Goal: Transaction & Acquisition: Purchase product/service

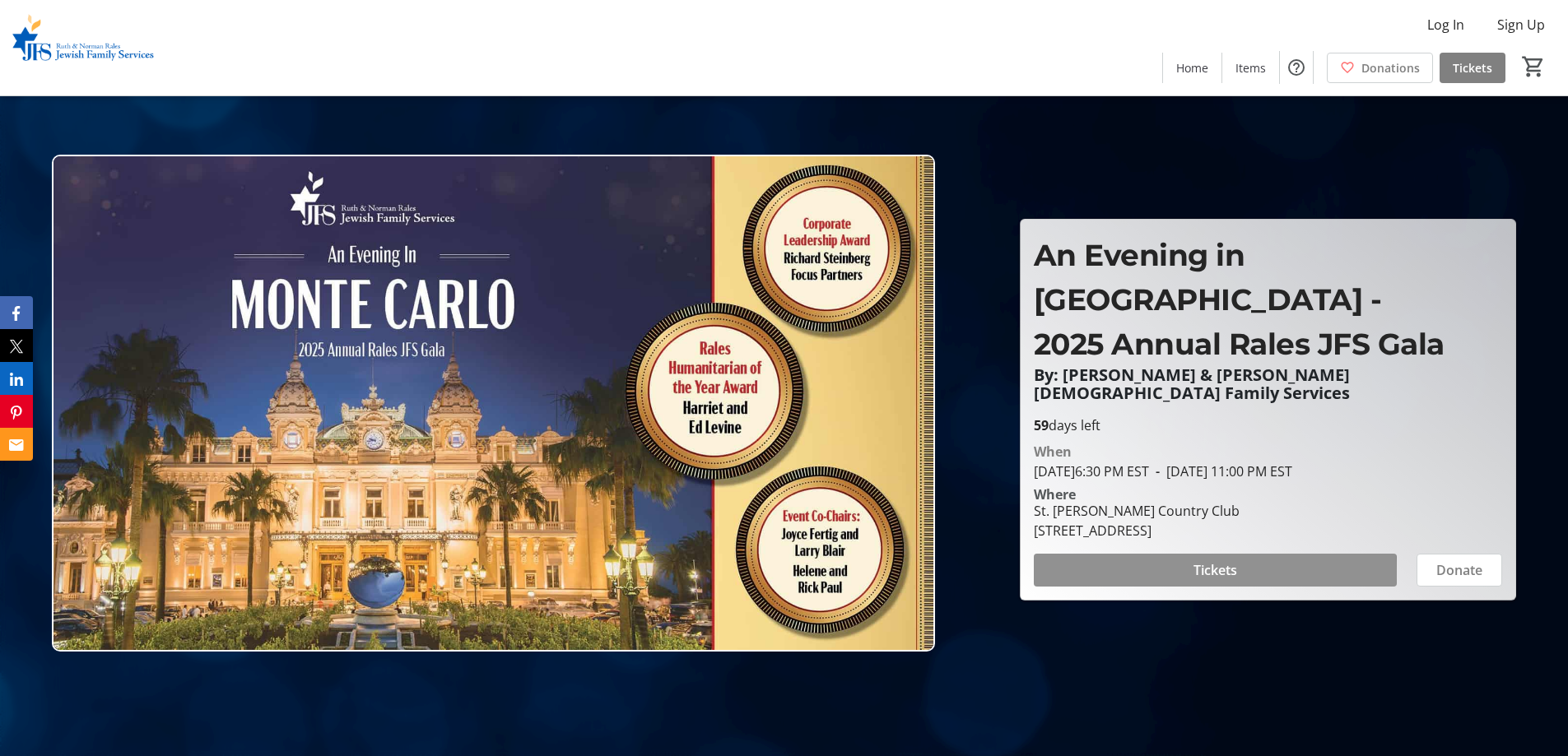
click at [1115, 551] on span at bounding box center [1215, 570] width 363 height 39
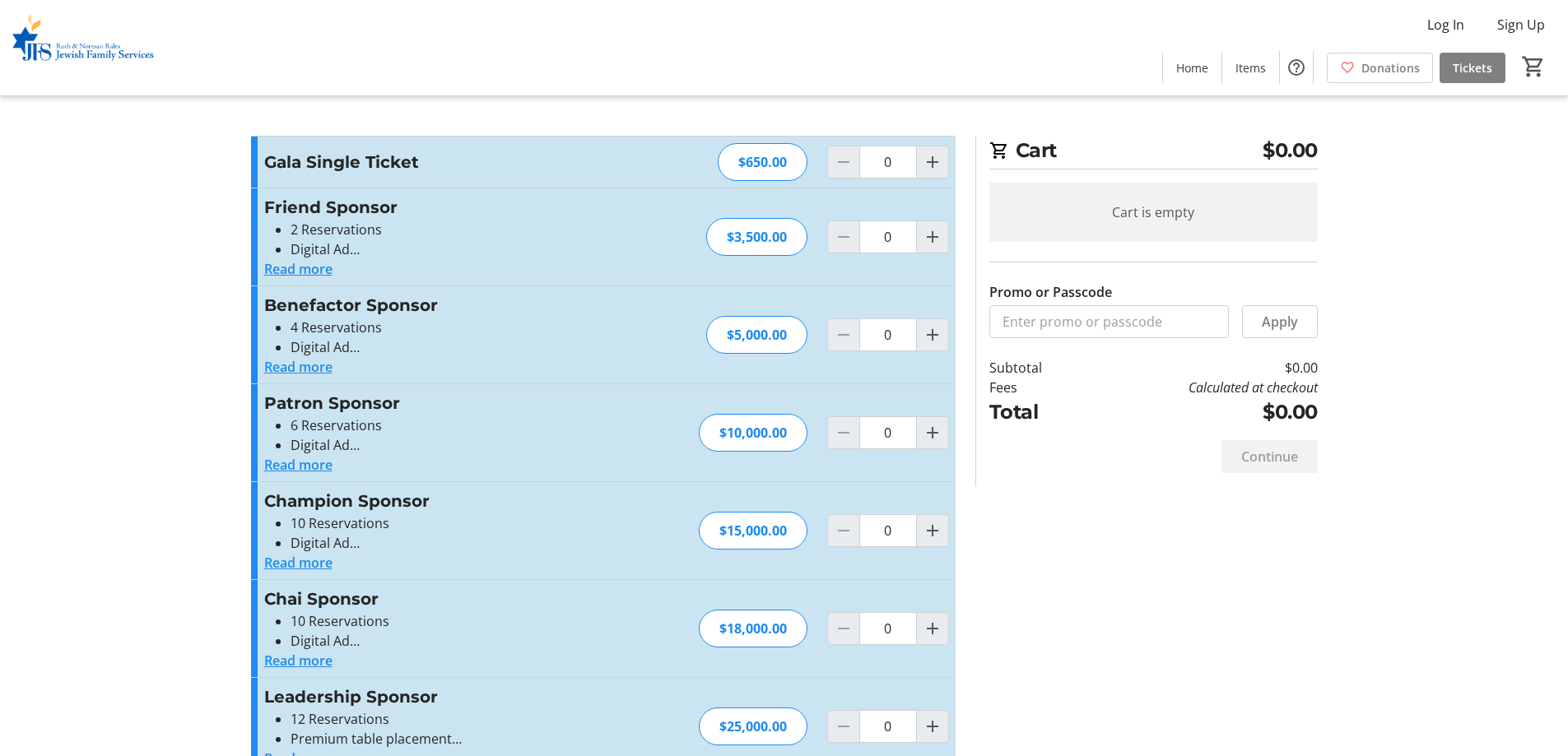
click at [314, 270] on button "Read more" at bounding box center [298, 269] width 68 height 20
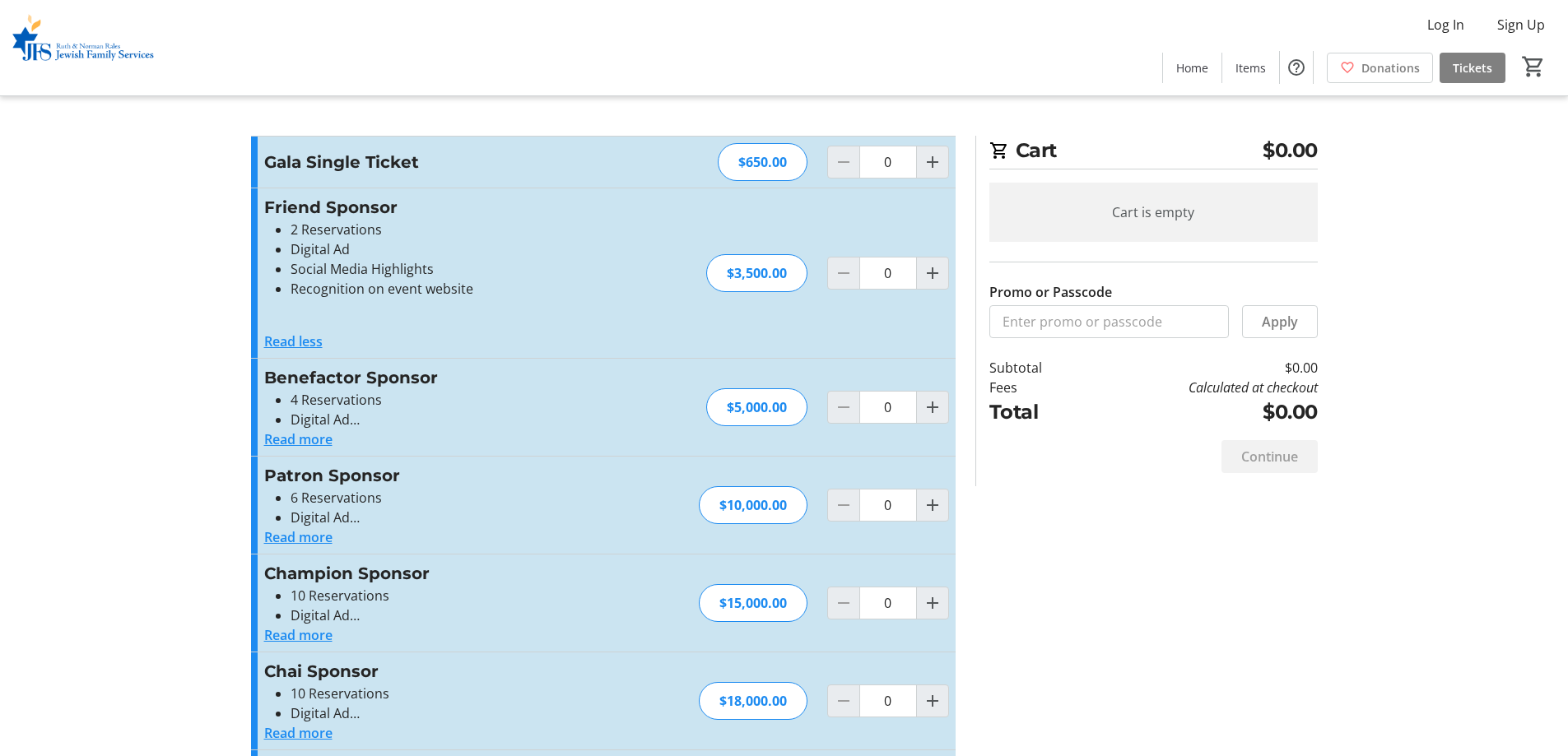
click at [315, 441] on button "Read more" at bounding box center [298, 439] width 68 height 20
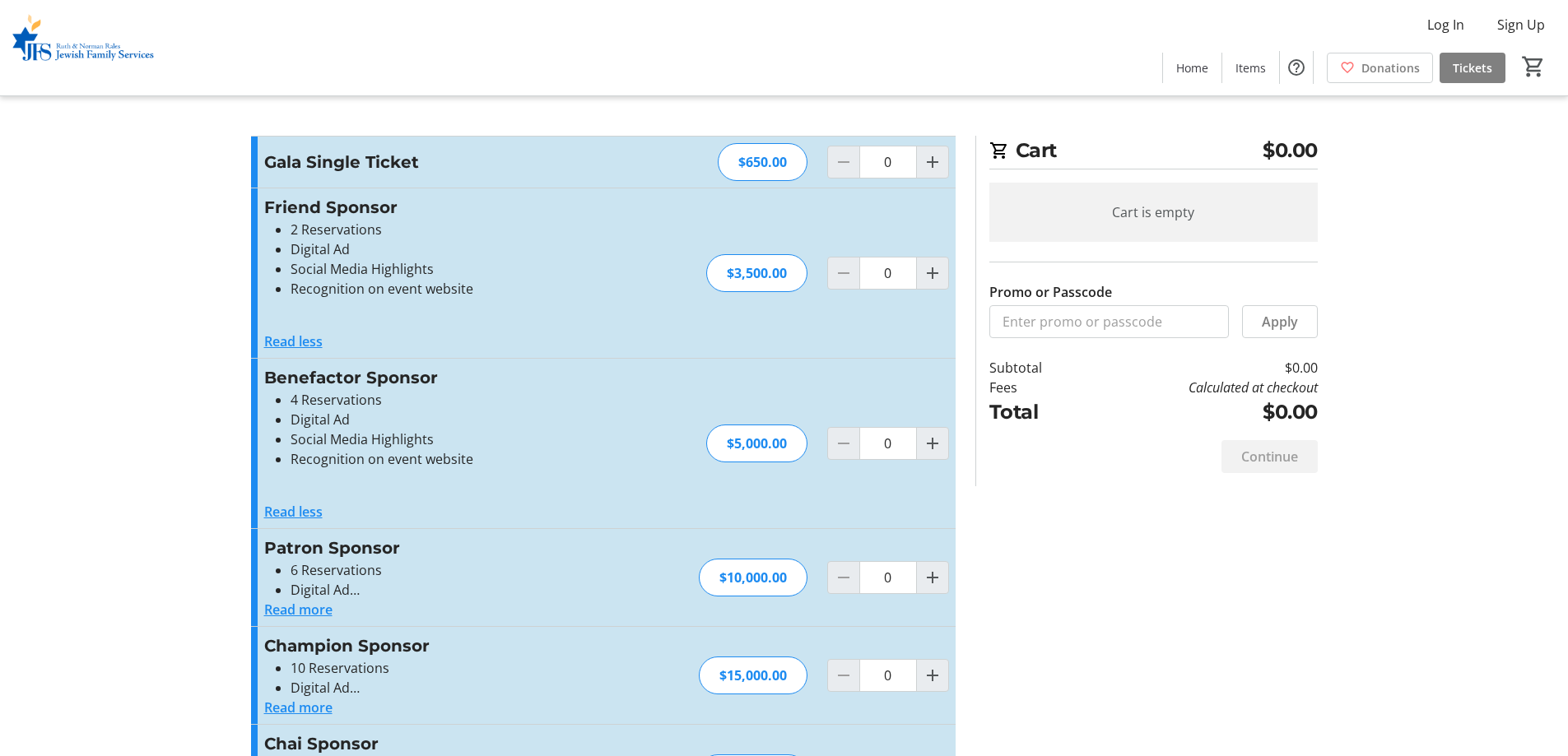
click at [320, 609] on button "Read more" at bounding box center [298, 610] width 68 height 20
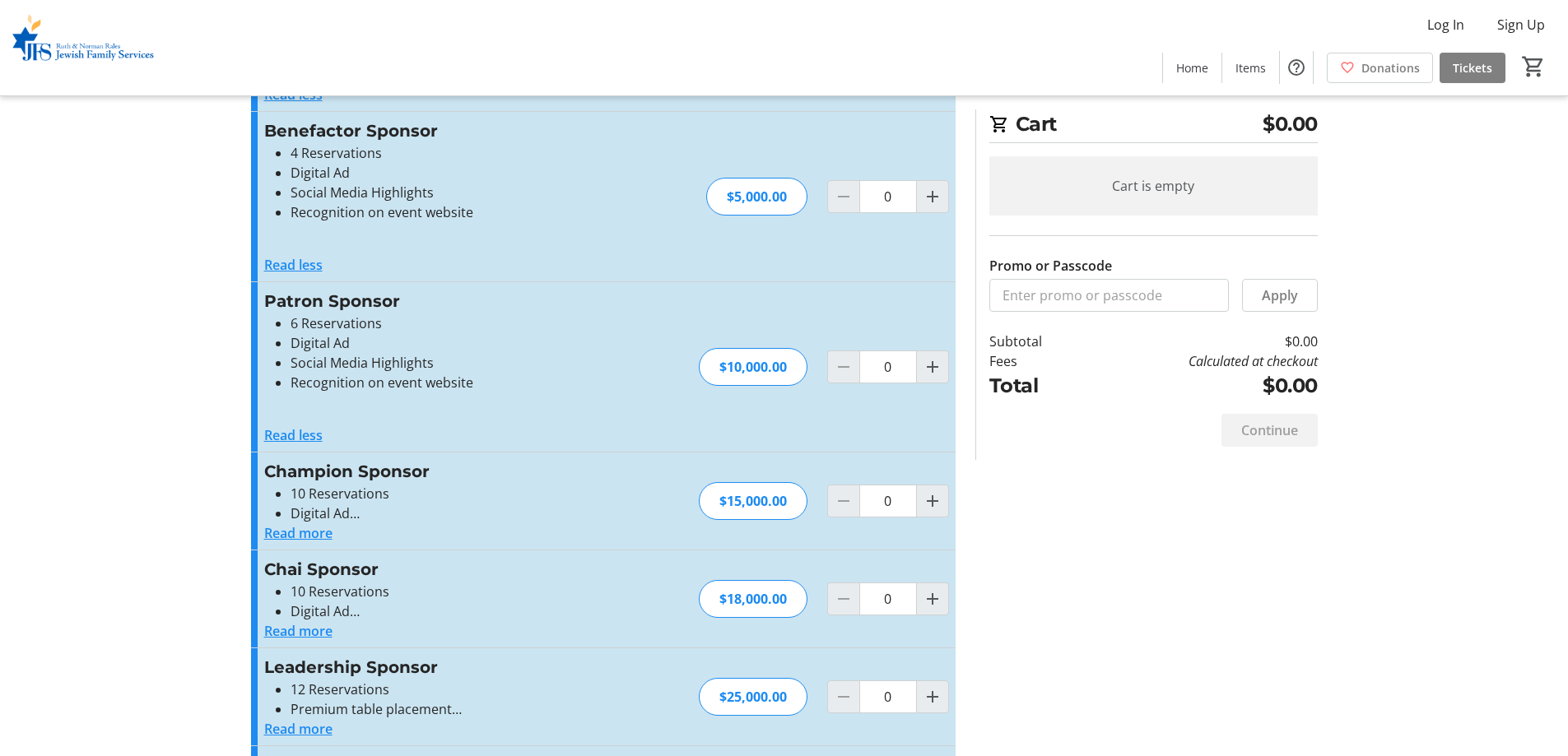
scroll to position [406, 0]
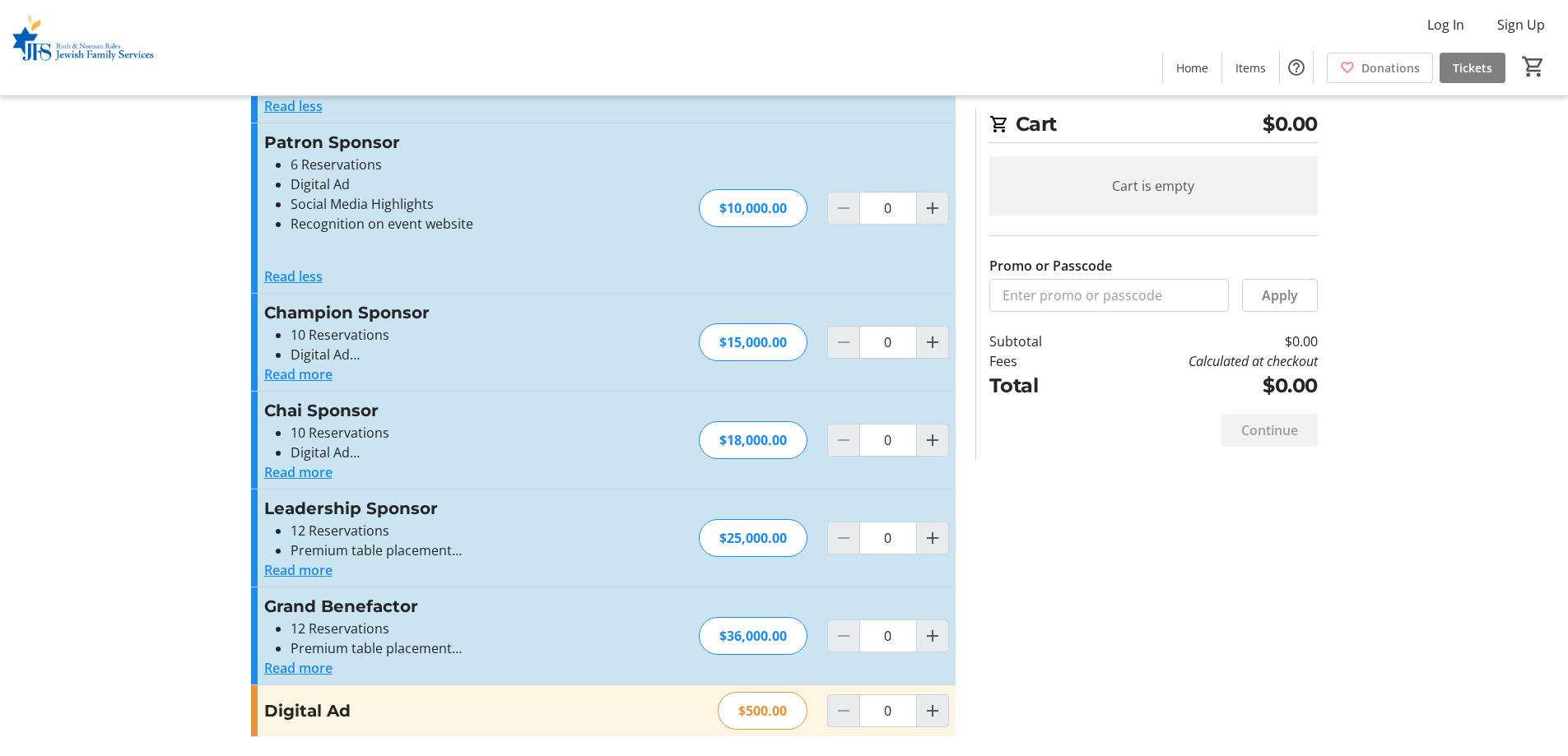
click at [300, 572] on button "Read more" at bounding box center [298, 570] width 68 height 20
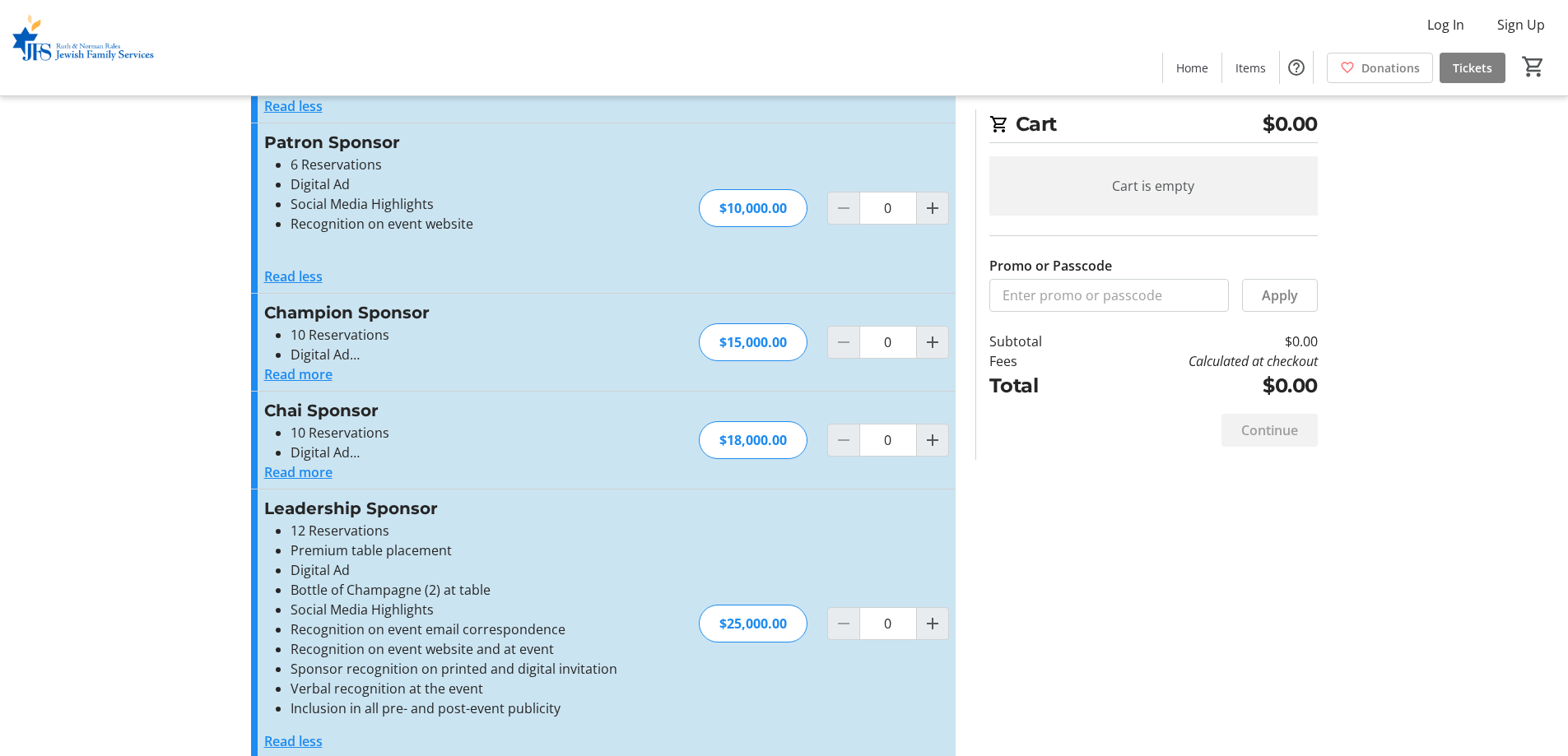
click at [315, 473] on button "Read more" at bounding box center [298, 473] width 68 height 20
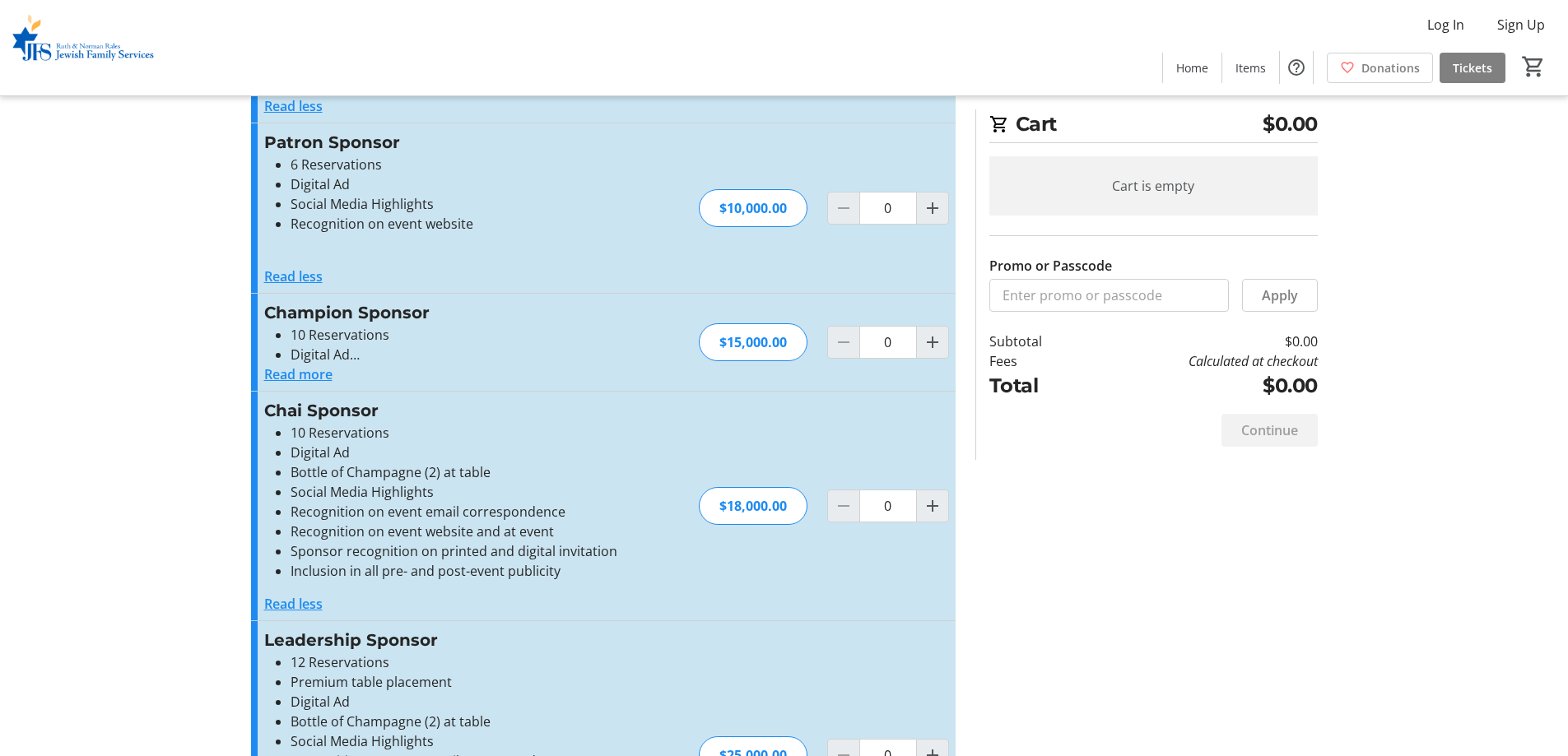
click at [316, 372] on button "Read more" at bounding box center [298, 374] width 68 height 20
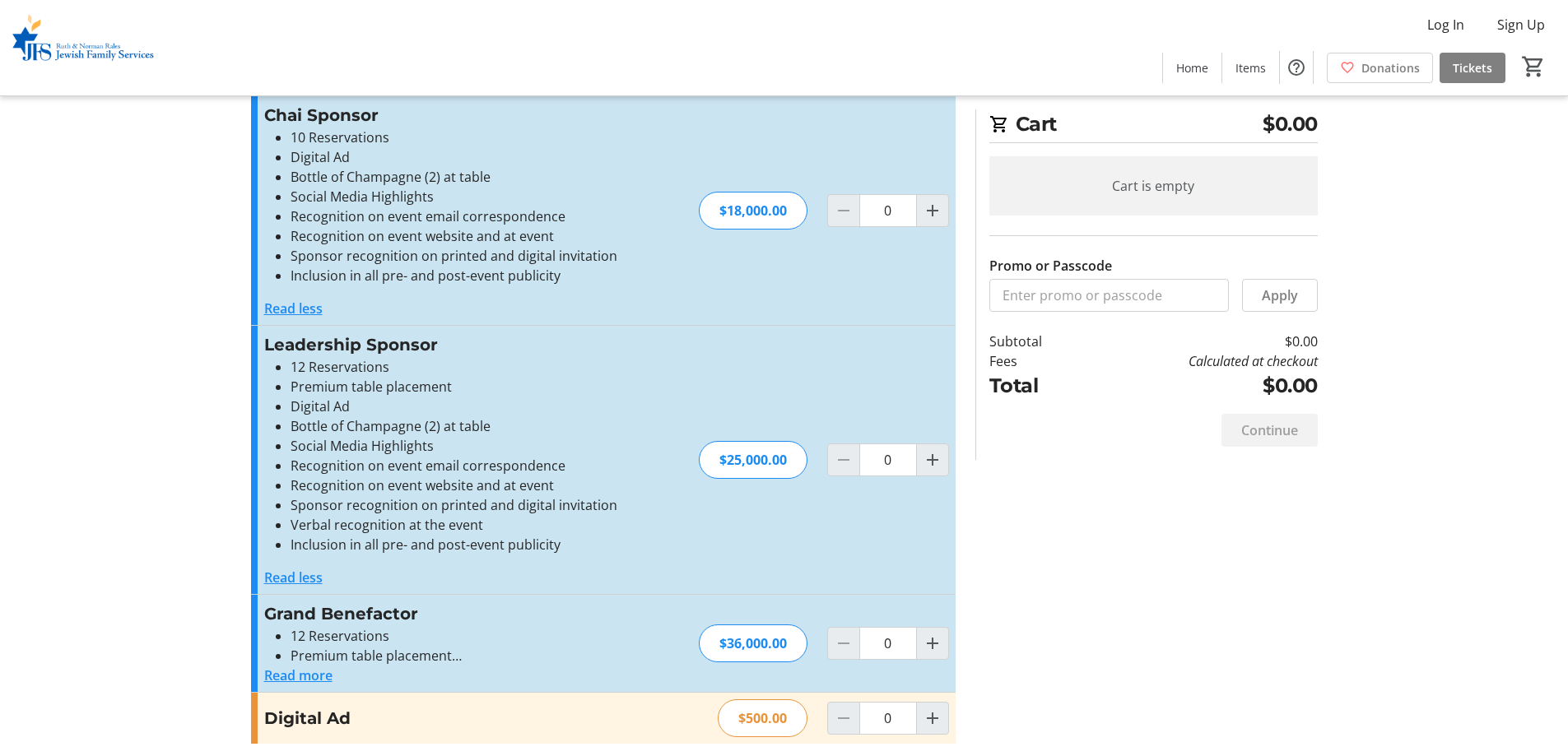
scroll to position [781, 0]
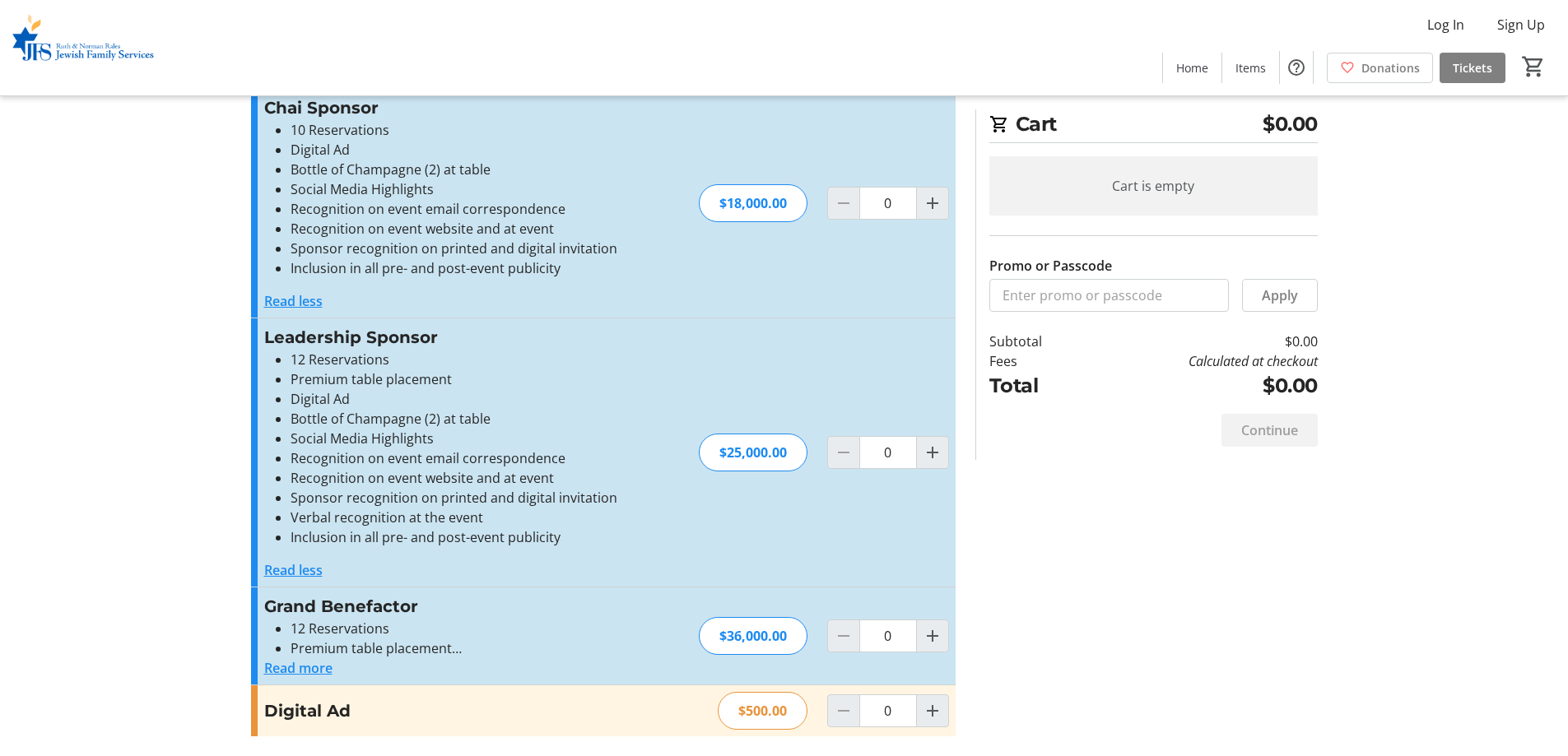
click at [281, 665] on button "Read more" at bounding box center [298, 668] width 68 height 20
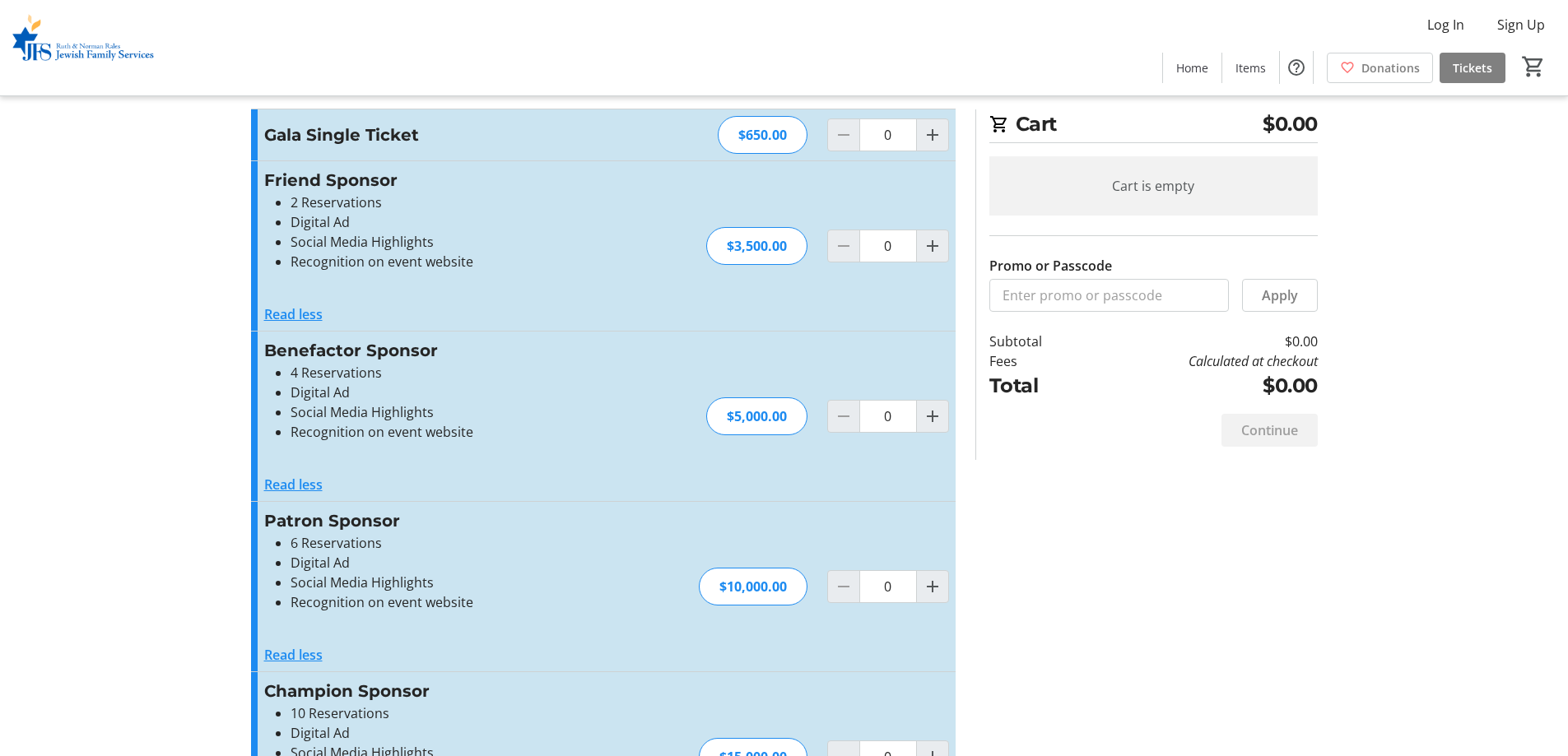
scroll to position [0, 0]
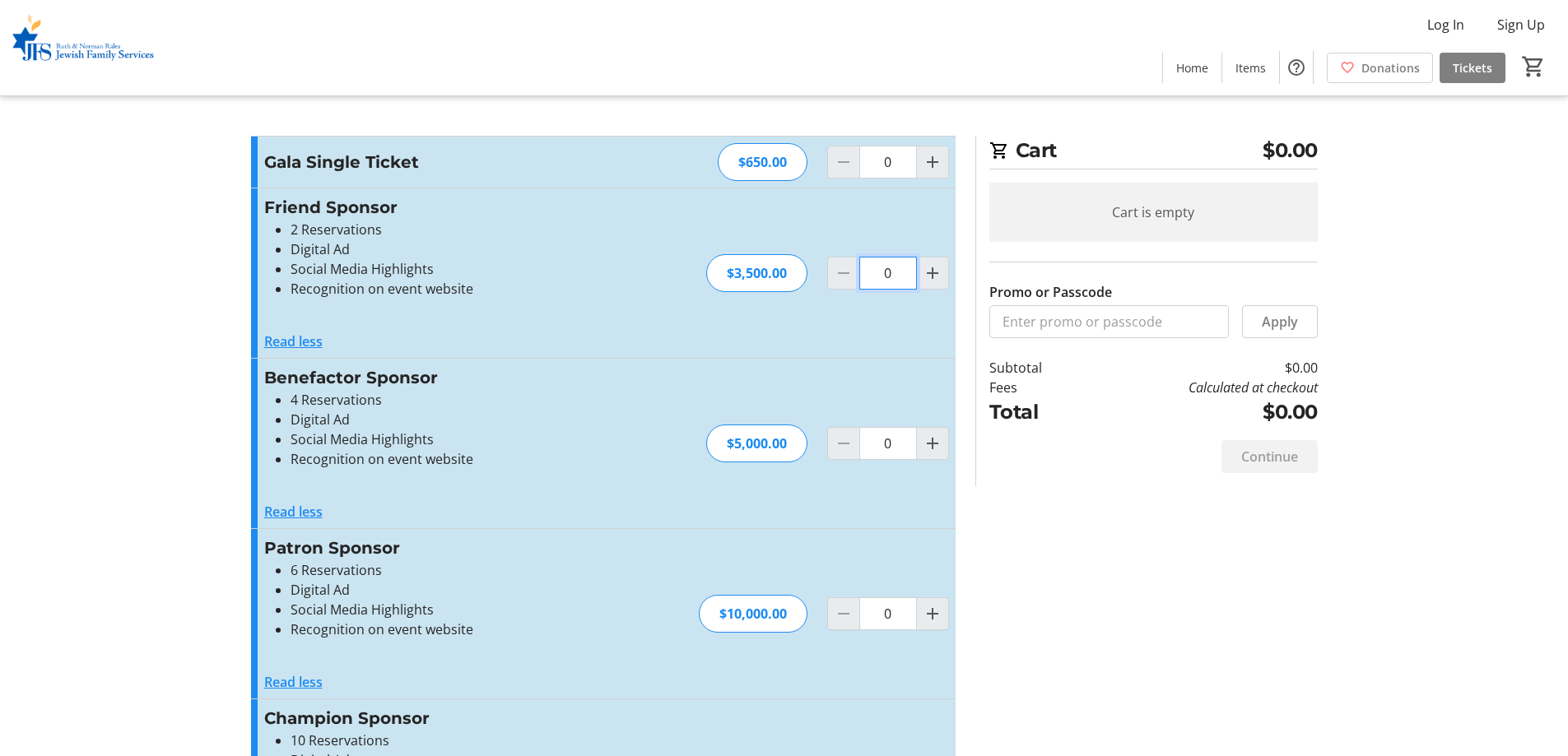
drag, startPoint x: 902, startPoint y: 315, endPoint x: 206, endPoint y: 200, distance: 705.4
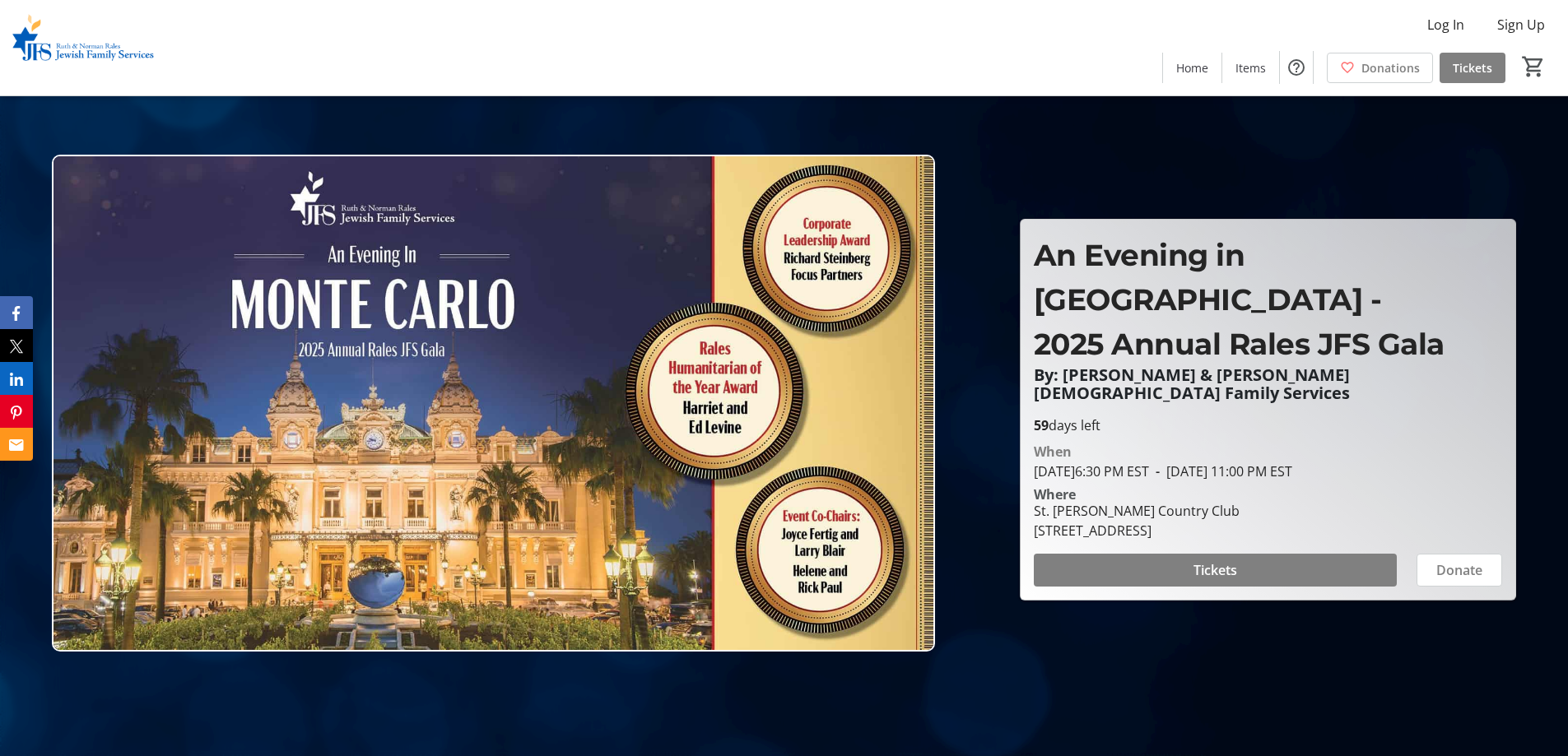
drag, startPoint x: 1376, startPoint y: 627, endPoint x: 981, endPoint y: 668, distance: 397.1
click at [981, 668] on div at bounding box center [784, 378] width 1568 height 756
click at [1072, 668] on div at bounding box center [784, 378] width 1568 height 756
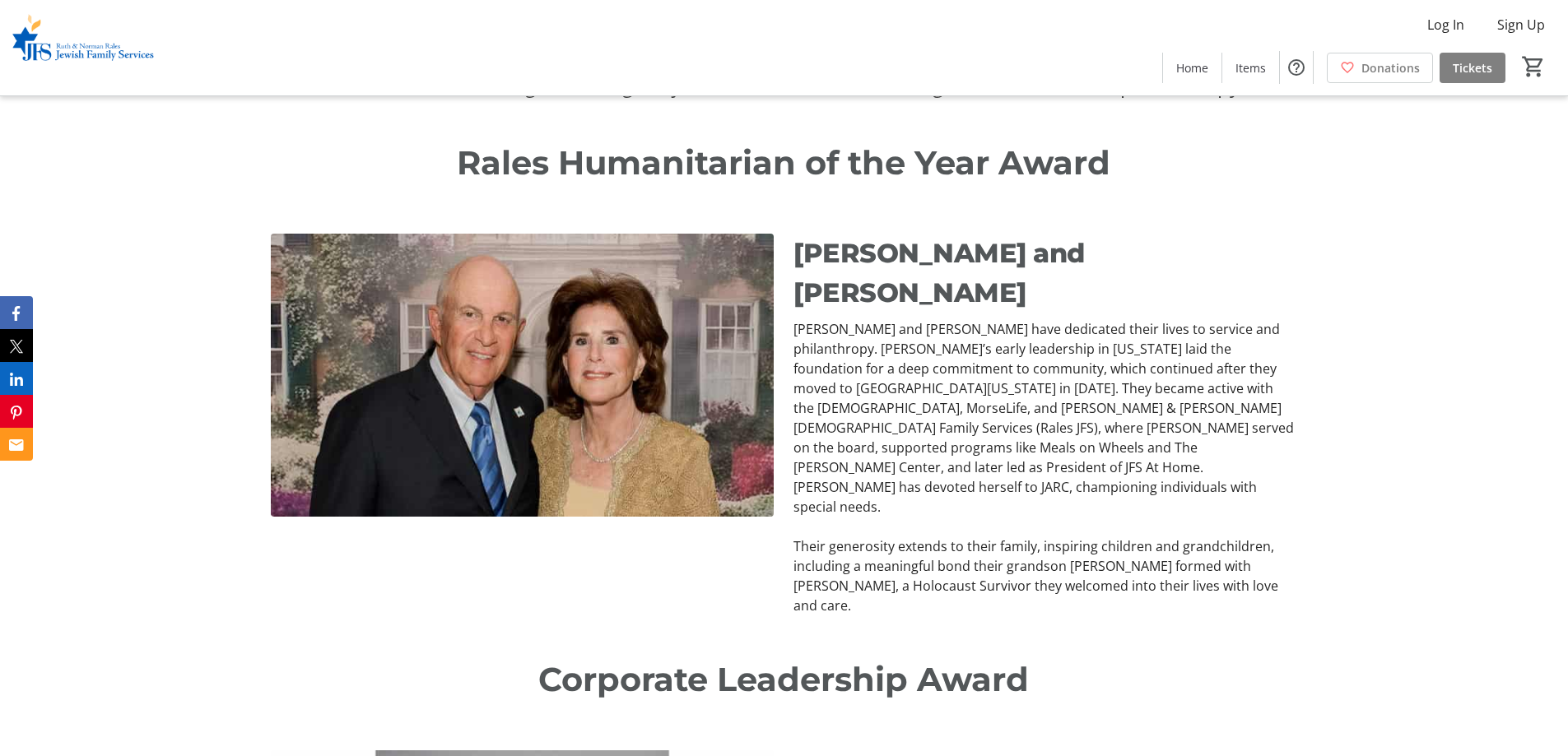
scroll to position [1153, 0]
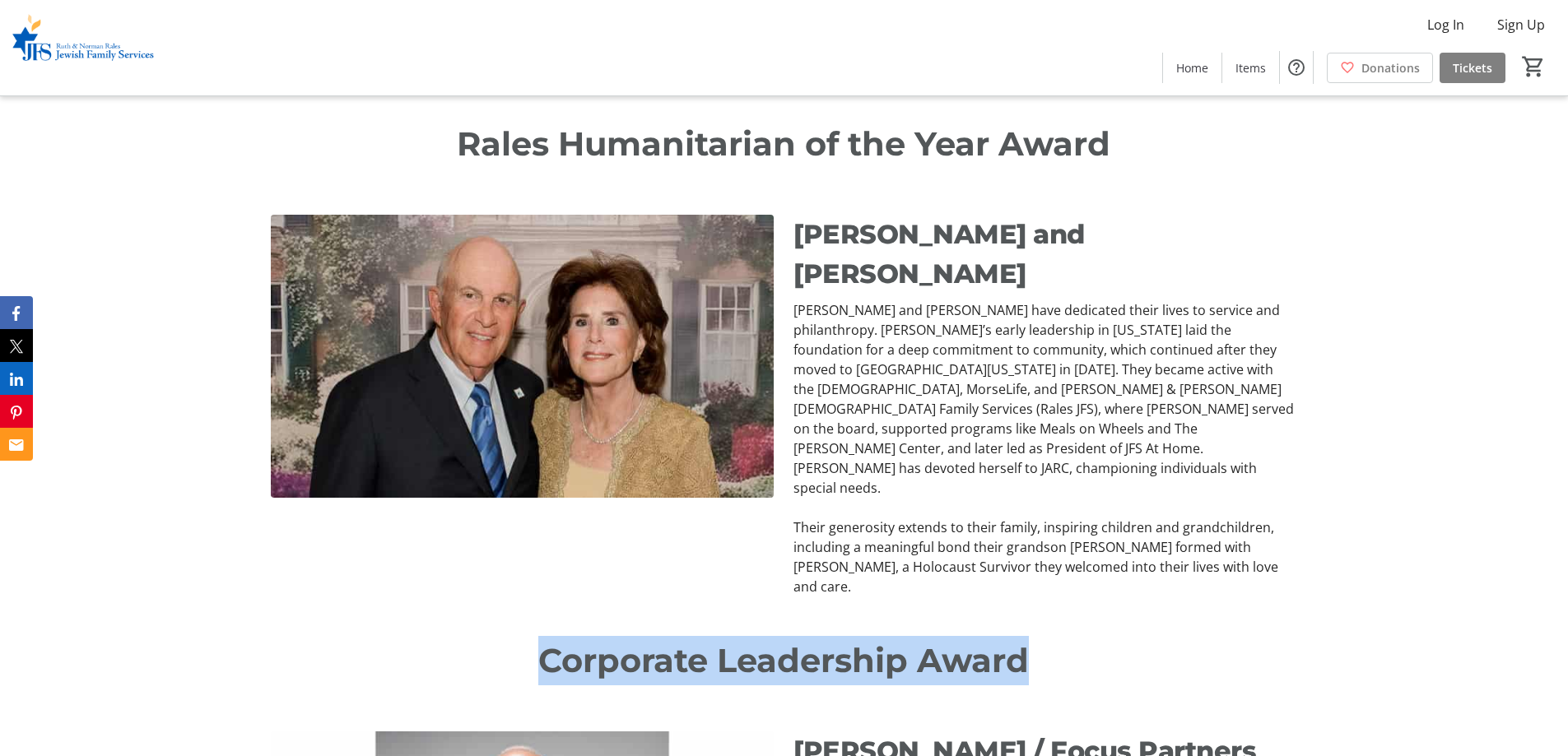
drag, startPoint x: 1081, startPoint y: 577, endPoint x: 489, endPoint y: 570, distance: 592.0
click at [489, 637] on p "Corporate Leadership Award" at bounding box center [783, 661] width 1025 height 49
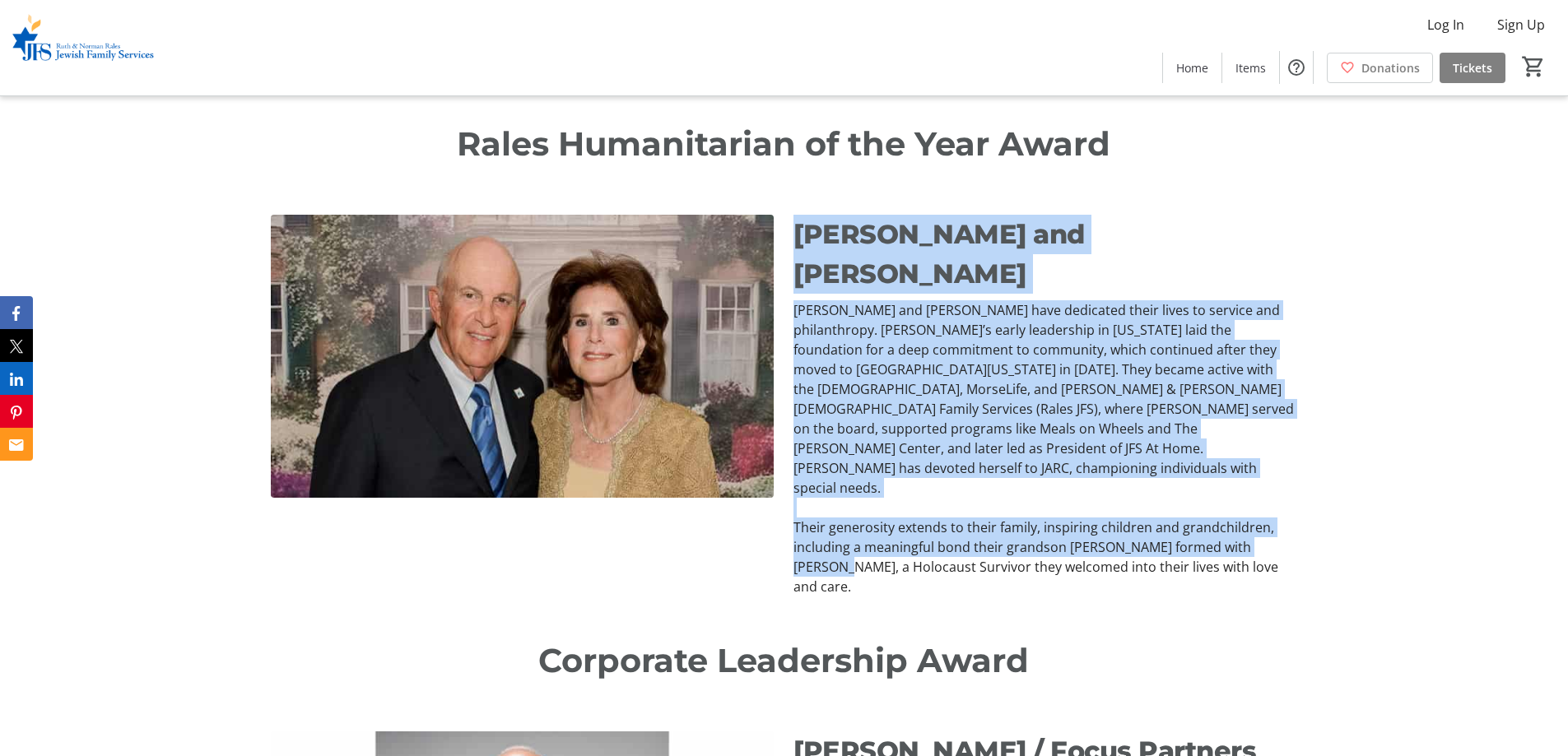
drag, startPoint x: 804, startPoint y: 240, endPoint x: 1301, endPoint y: 466, distance: 546.0
click at [1296, 466] on div "[PERSON_NAME] and [PERSON_NAME] [PERSON_NAME] and [PERSON_NAME] have dedicated …" at bounding box center [1045, 406] width 503 height 382
click at [1285, 518] on p "Their generosity extends to their family, inspiring children and grandchildren,…" at bounding box center [1045, 558] width 503 height 79
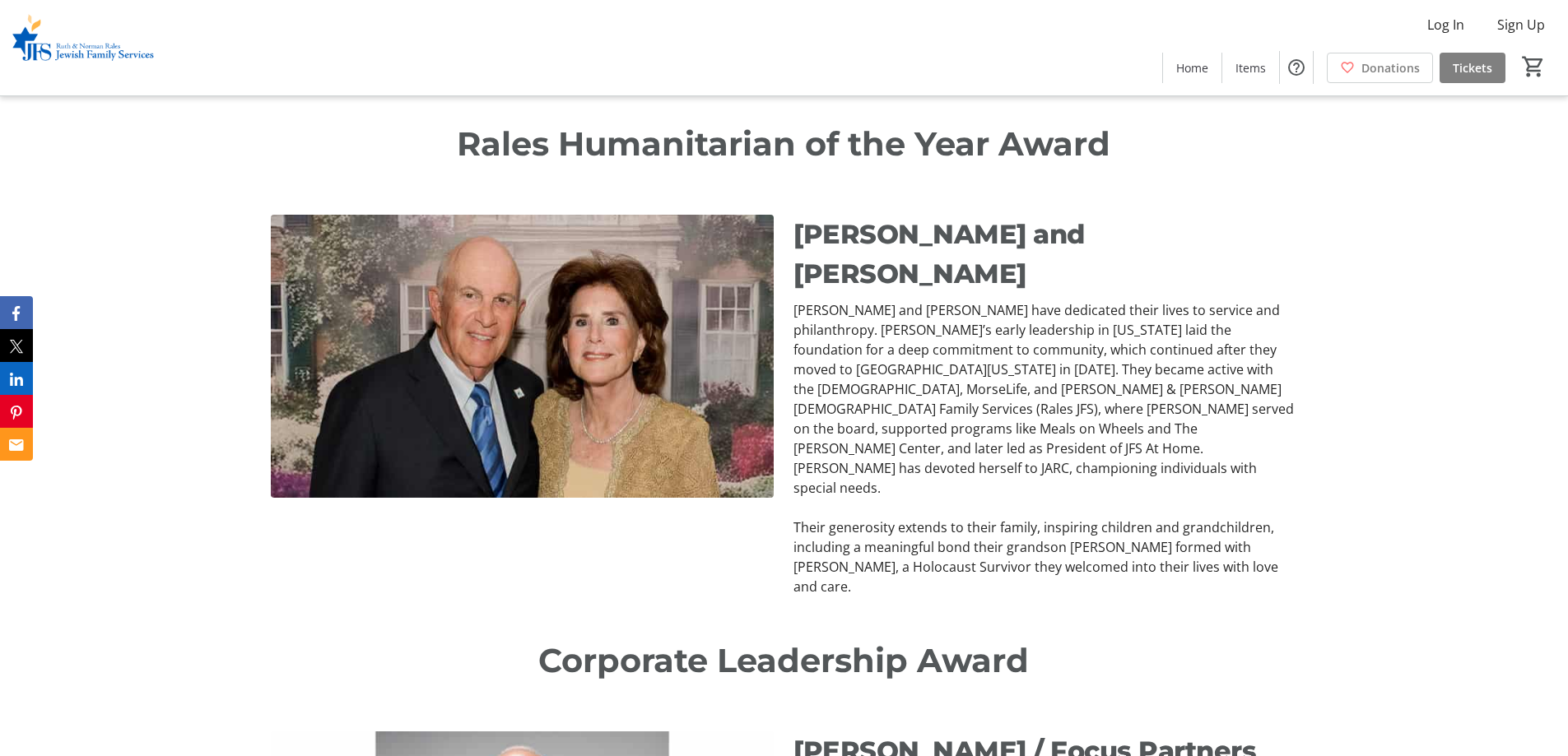
click at [968, 302] on p "[PERSON_NAME] and [PERSON_NAME] have dedicated their lives to service and phila…" at bounding box center [1045, 399] width 503 height 197
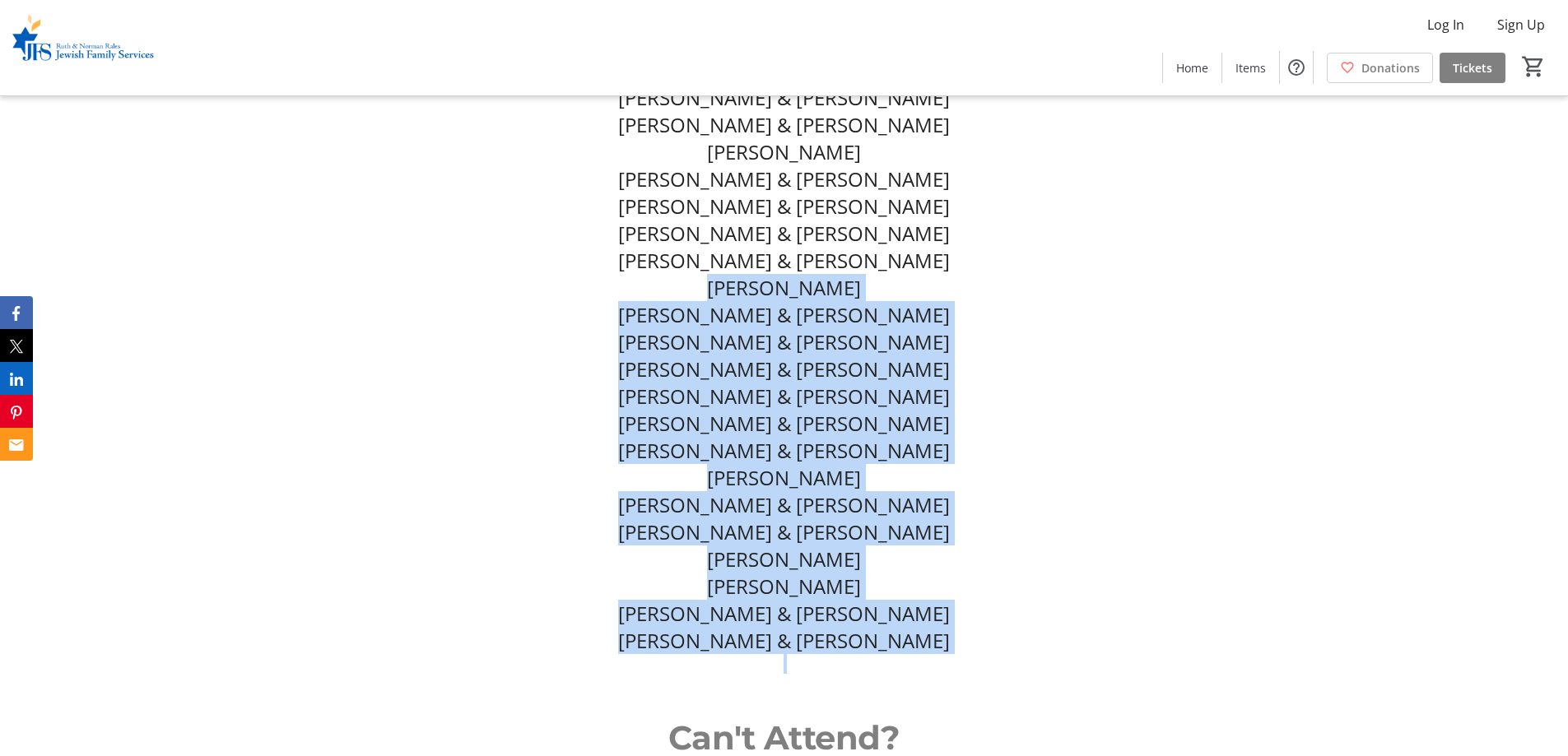
scroll to position [8066, 0]
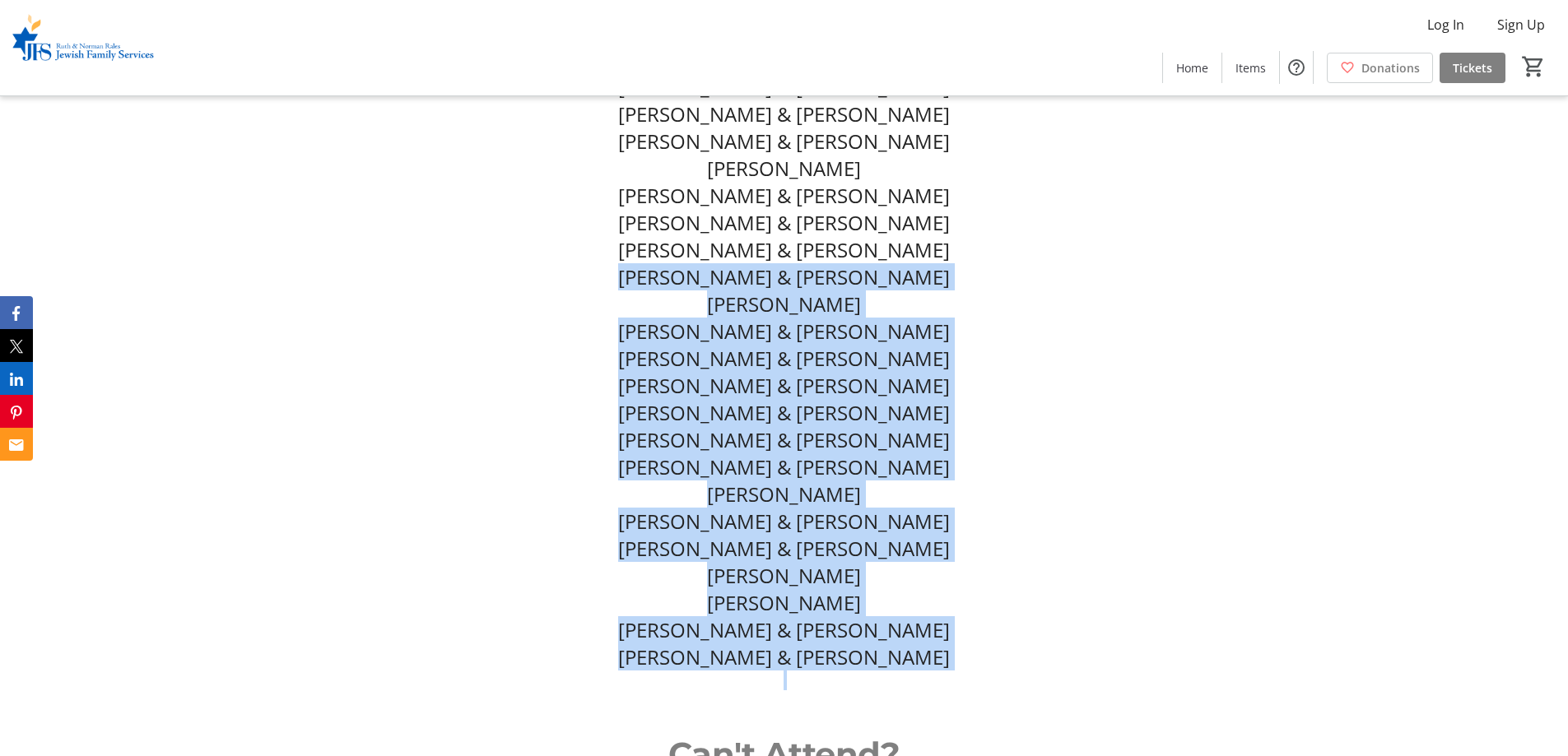
drag, startPoint x: 810, startPoint y: 228, endPoint x: 624, endPoint y: 186, distance: 190.7
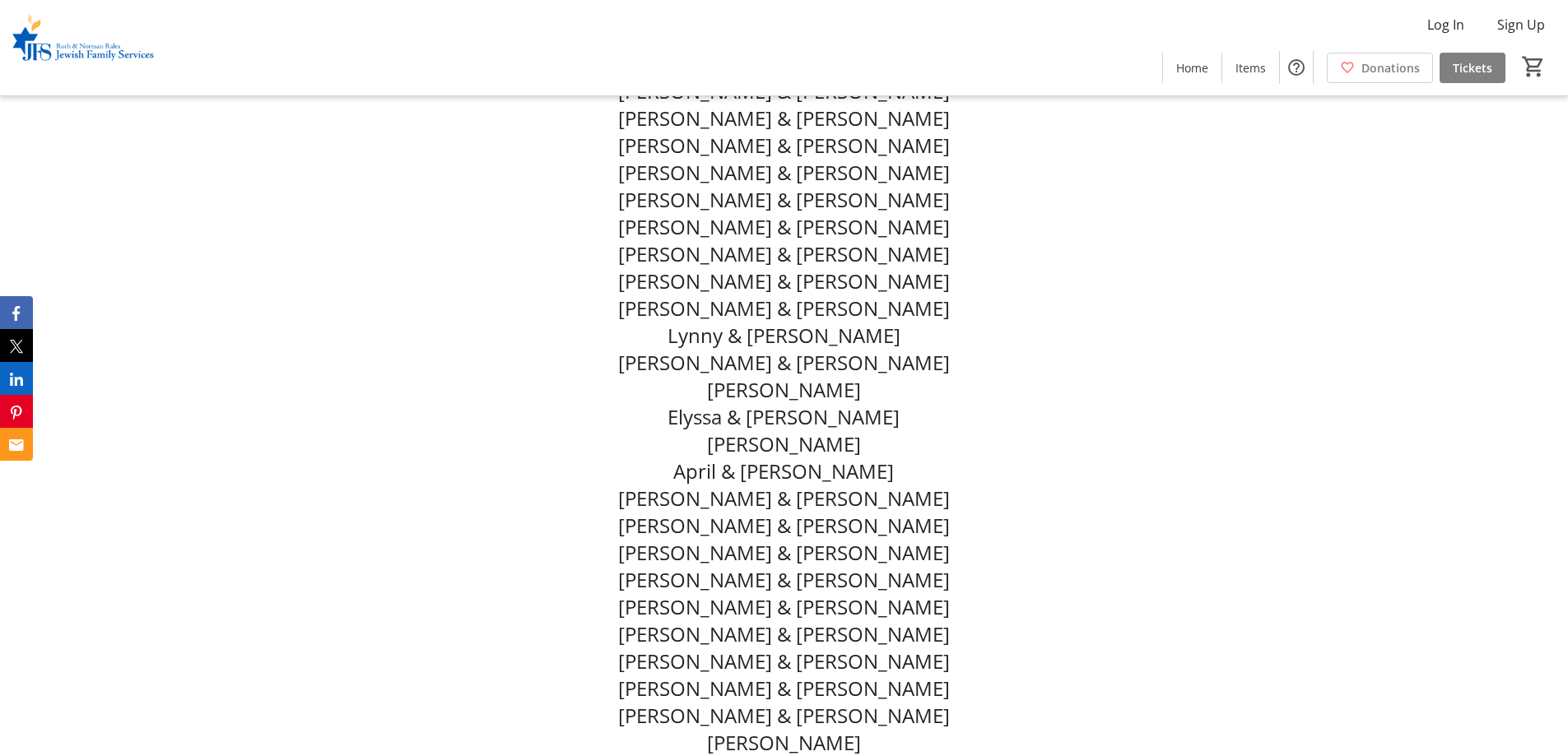
scroll to position [7490, 0]
click at [863, 405] on span "Elyssa & [PERSON_NAME]" at bounding box center [783, 418] width 232 height 28
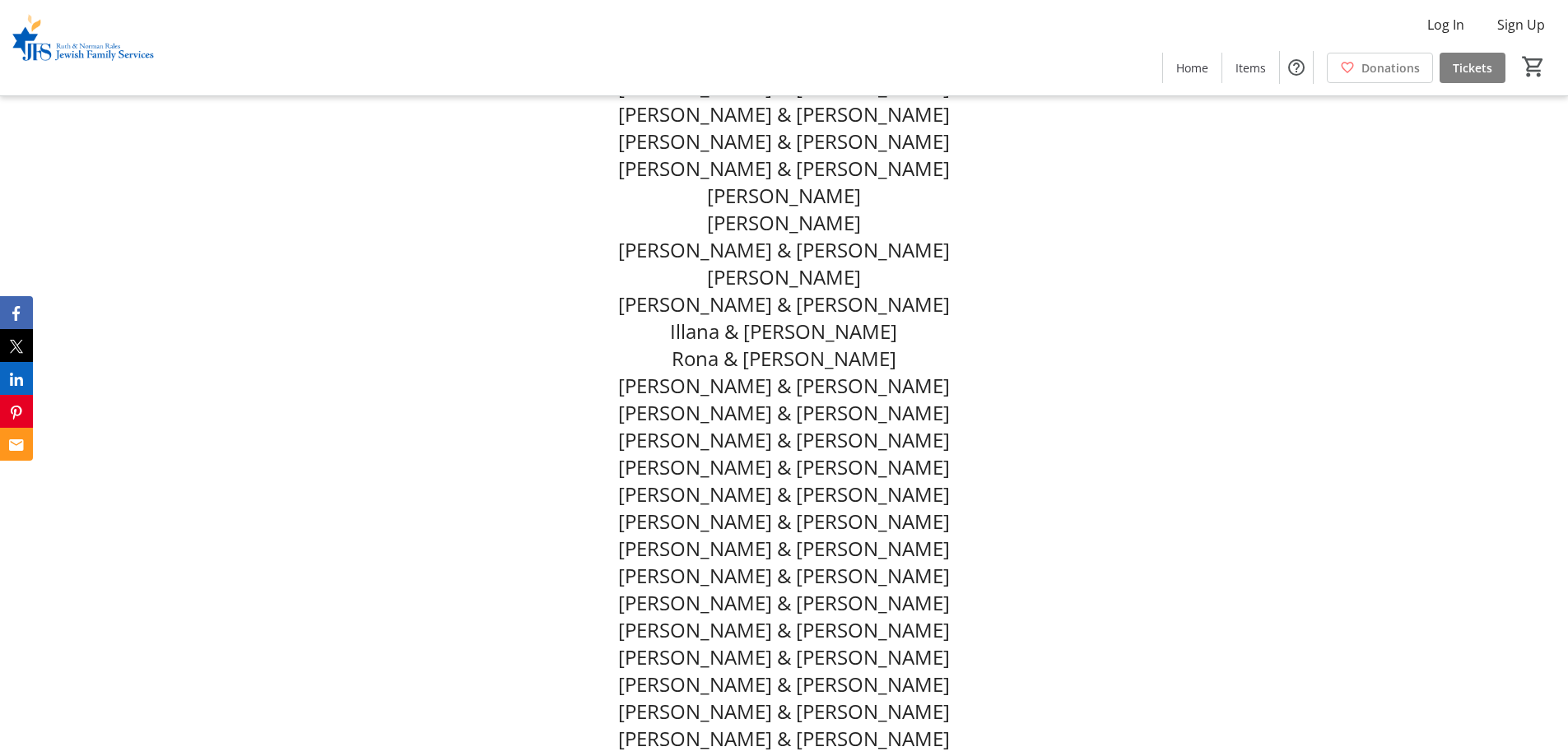
scroll to position [6996, 0]
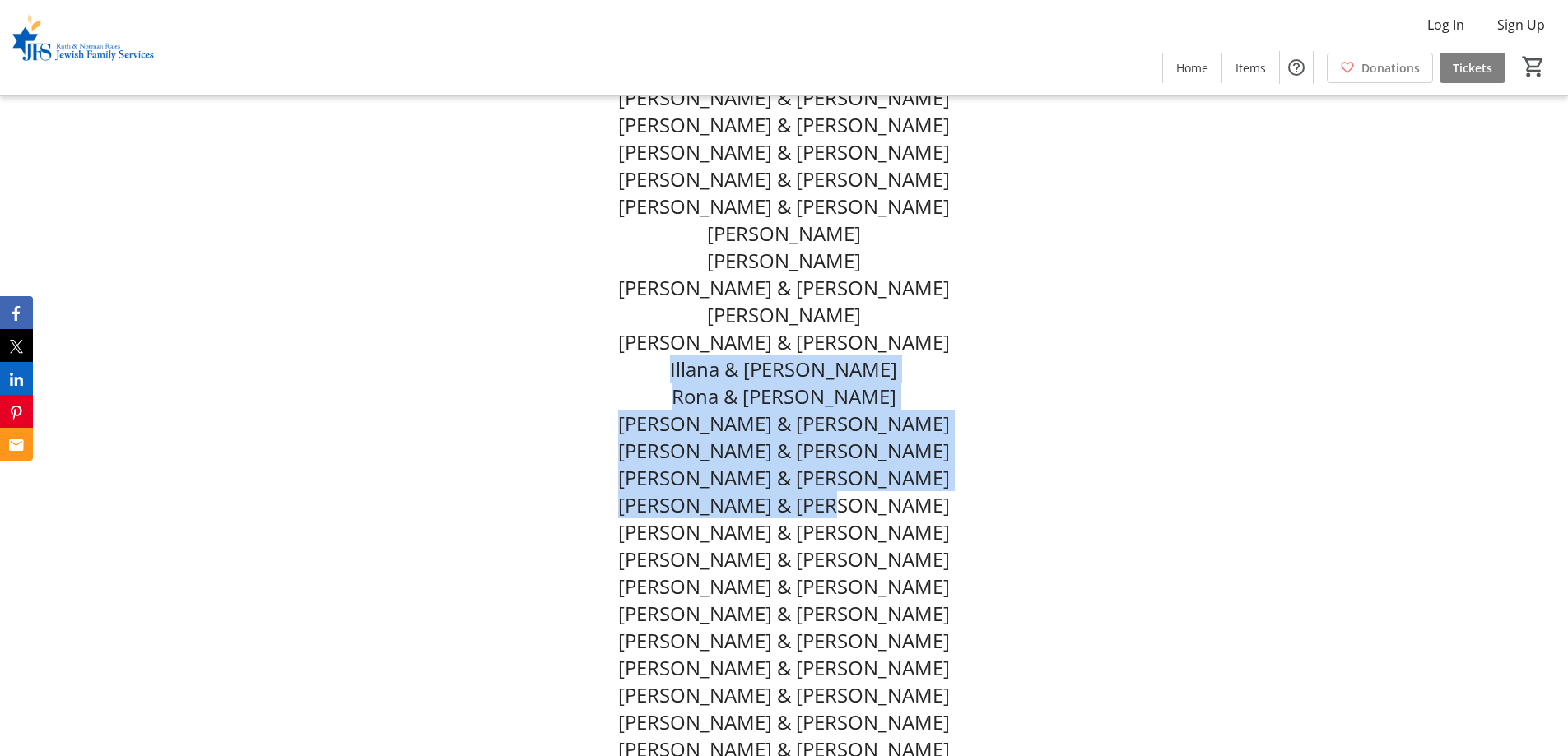
drag, startPoint x: 960, startPoint y: 401, endPoint x: 692, endPoint y: 269, distance: 298.7
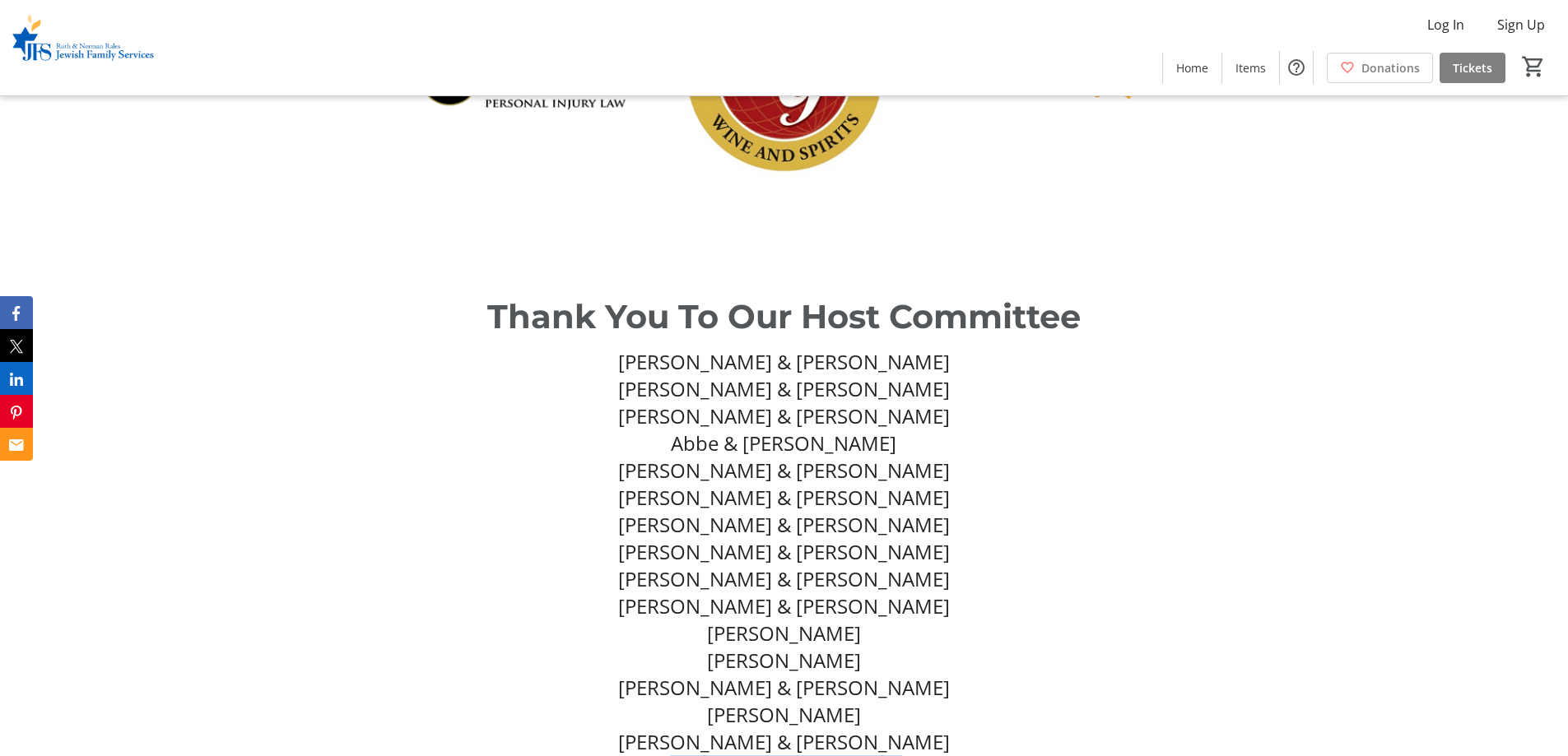
scroll to position [6502, 0]
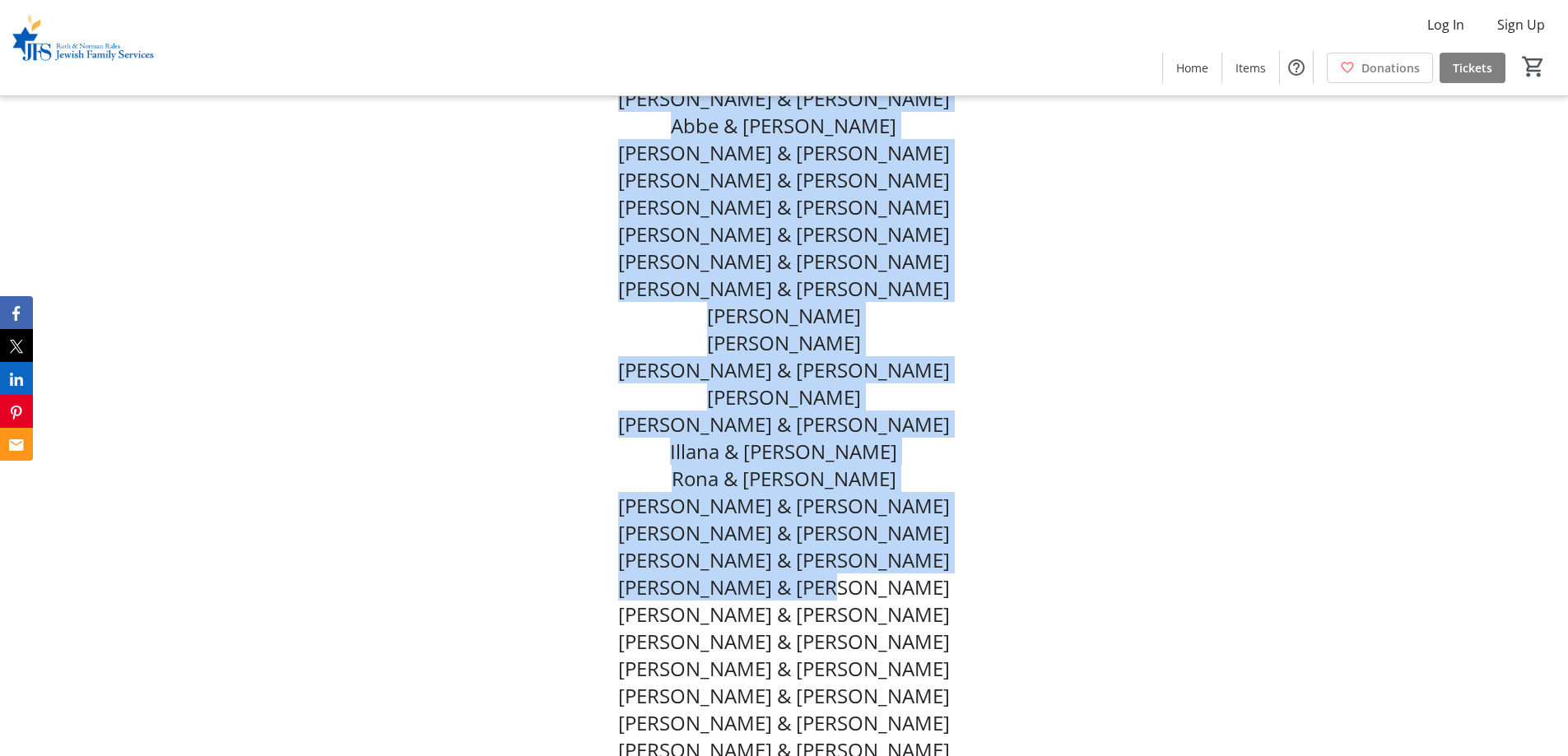
drag, startPoint x: 485, startPoint y: 327, endPoint x: 1012, endPoint y: 488, distance: 551.0
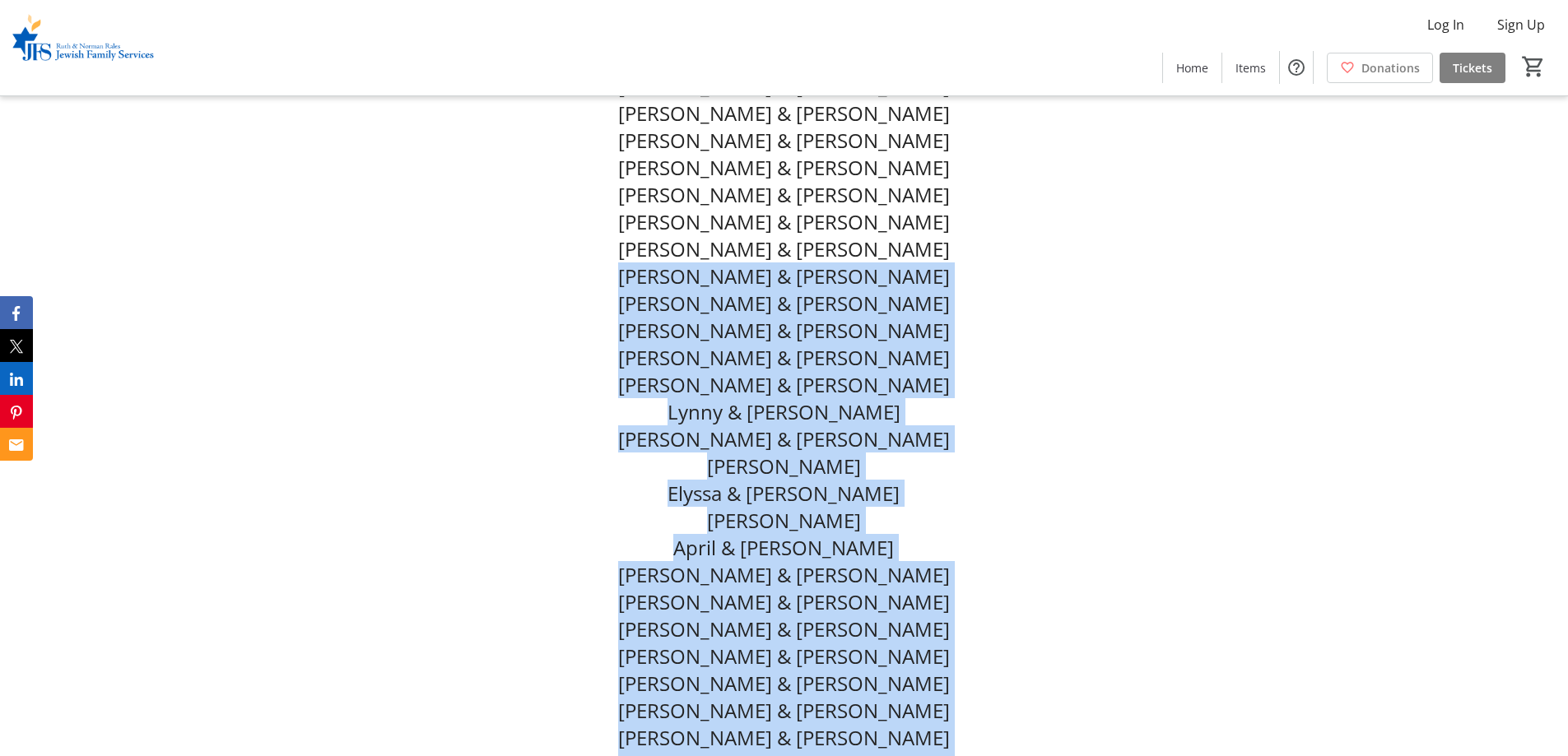
scroll to position [7408, 0]
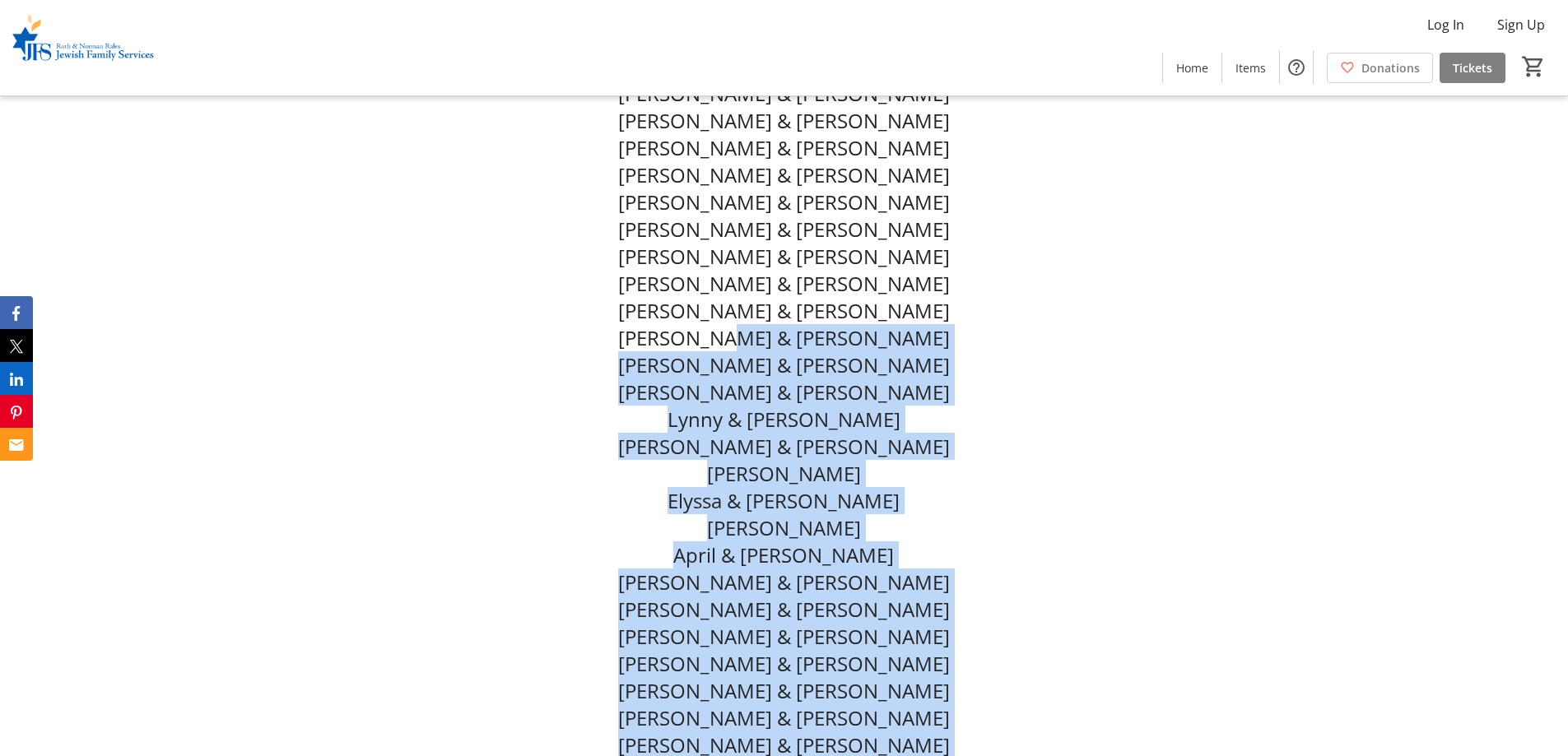
drag, startPoint x: 935, startPoint y: 325, endPoint x: 747, endPoint y: 229, distance: 211.1
click at [747, 229] on div "[PERSON_NAME] & [PERSON_NAME] [PERSON_NAME] & [PERSON_NAME] [PERSON_NAME] & [PE…" at bounding box center [783, 442] width 1025 height 1812
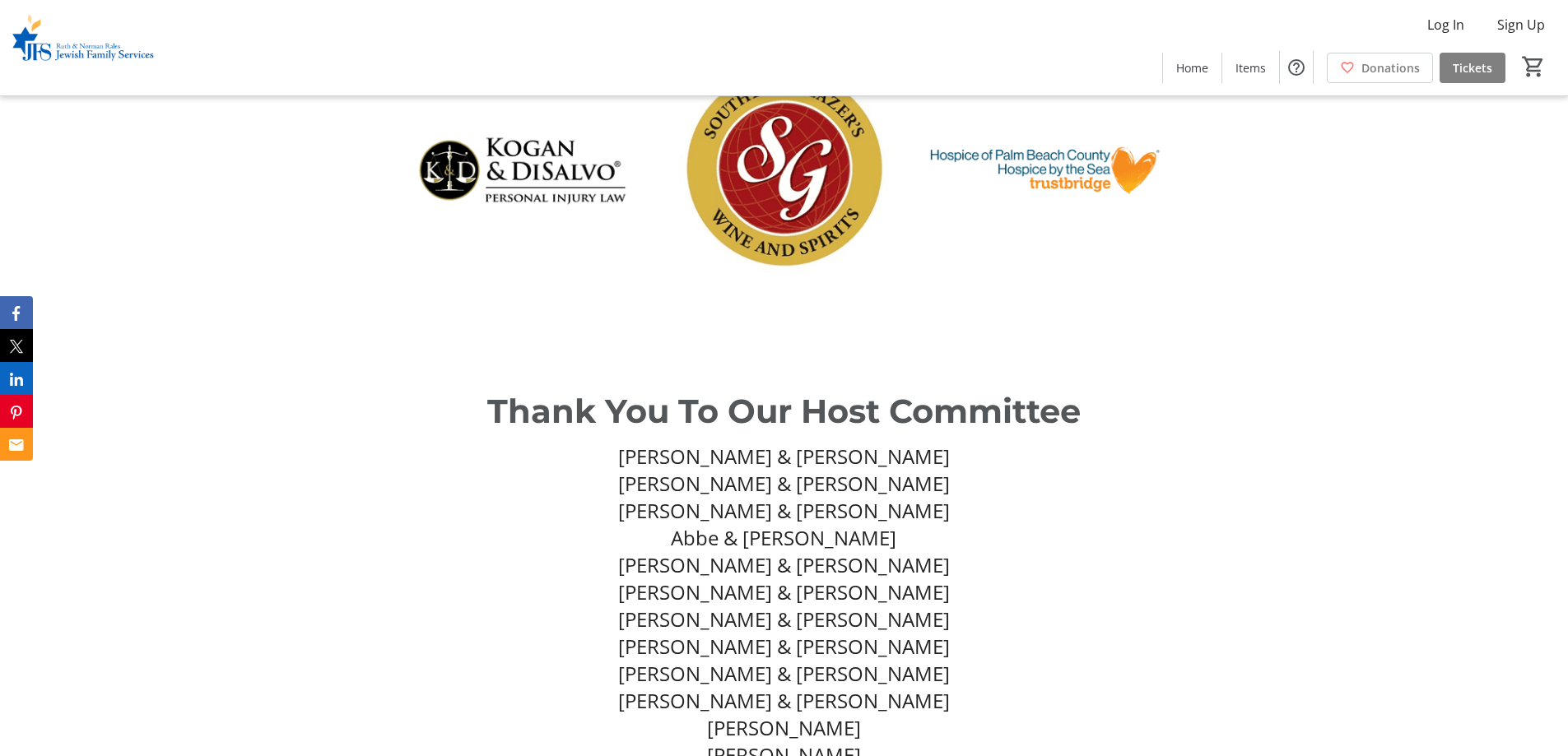
scroll to position [6337, 0]
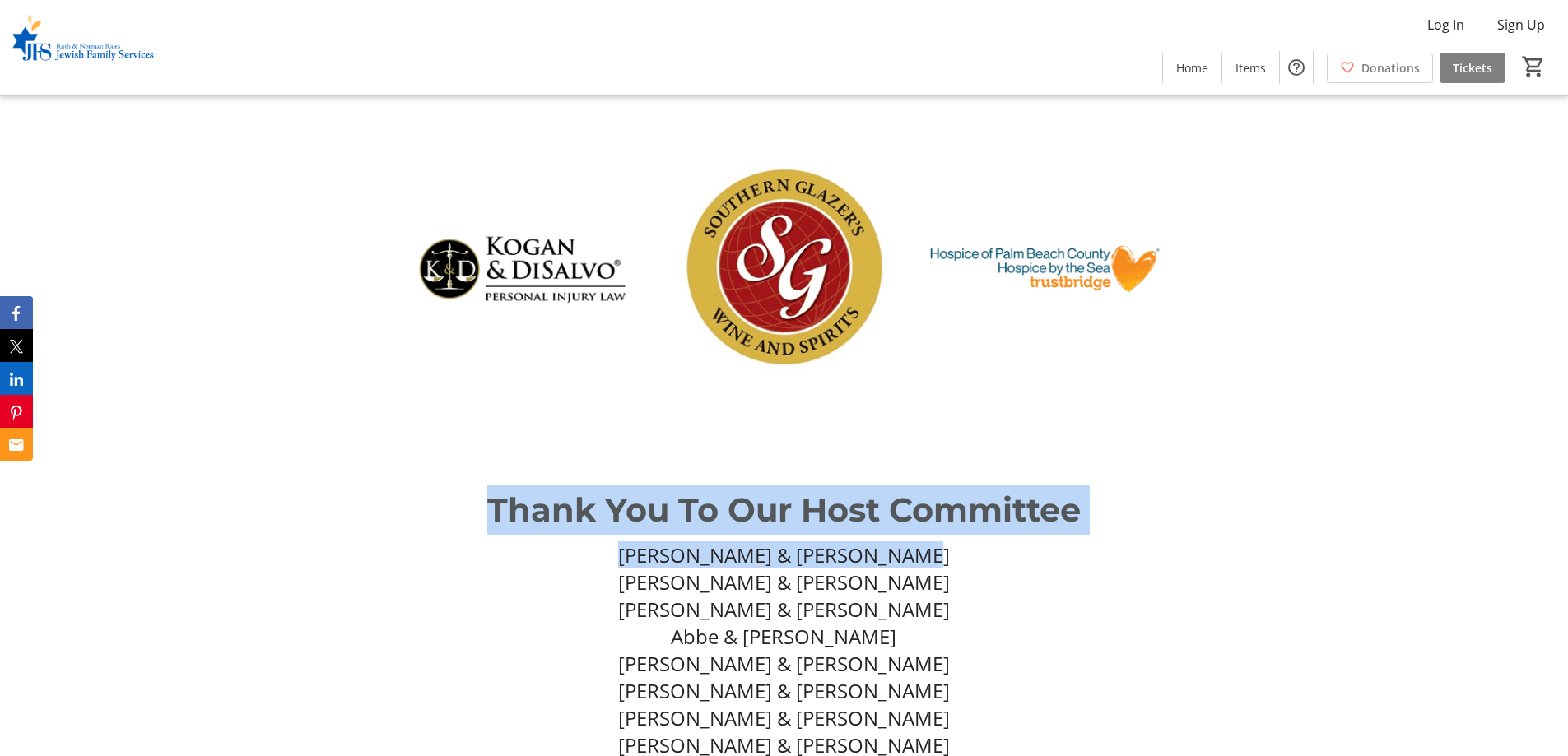
drag, startPoint x: 483, startPoint y: 462, endPoint x: 1128, endPoint y: 473, distance: 645.1
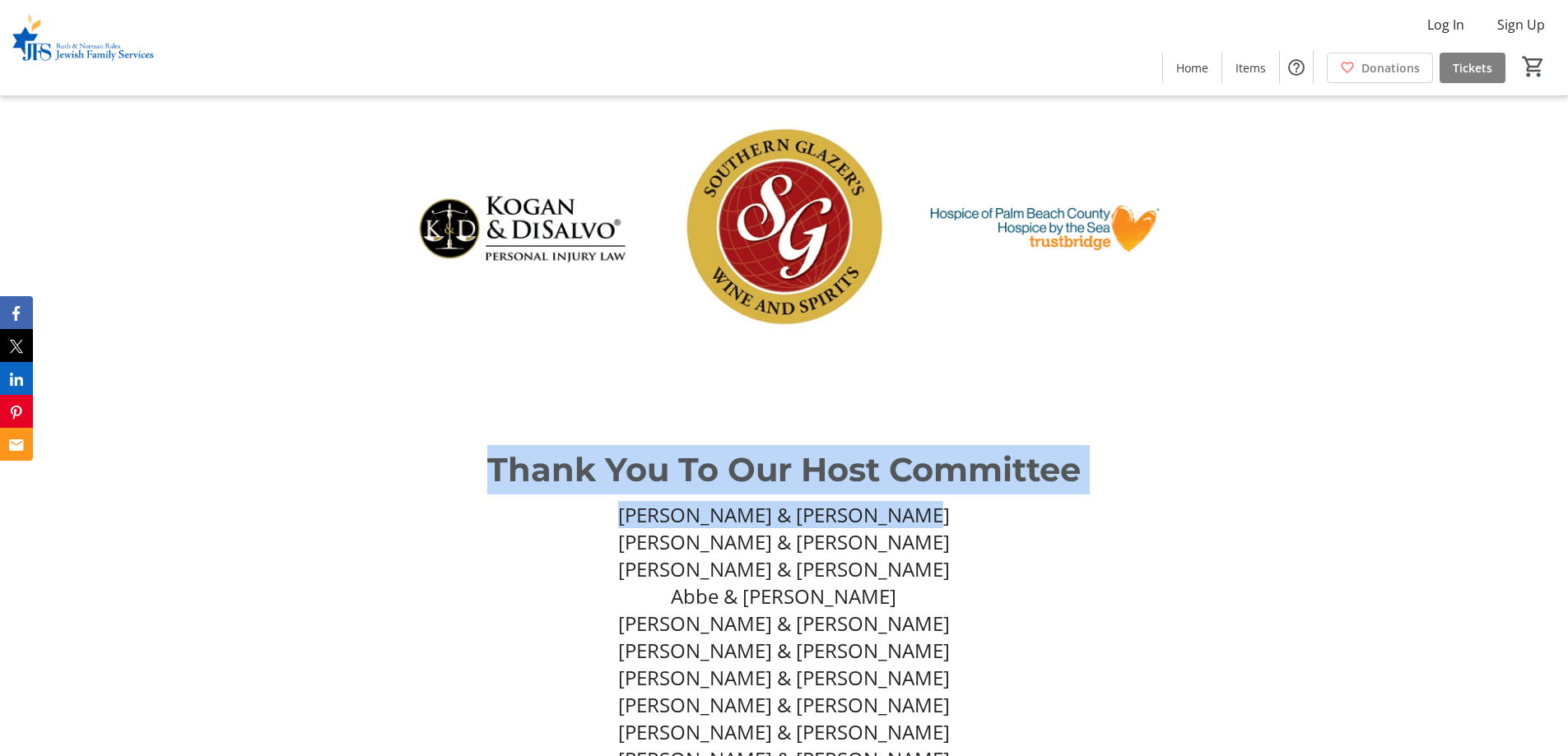
scroll to position [6585, 0]
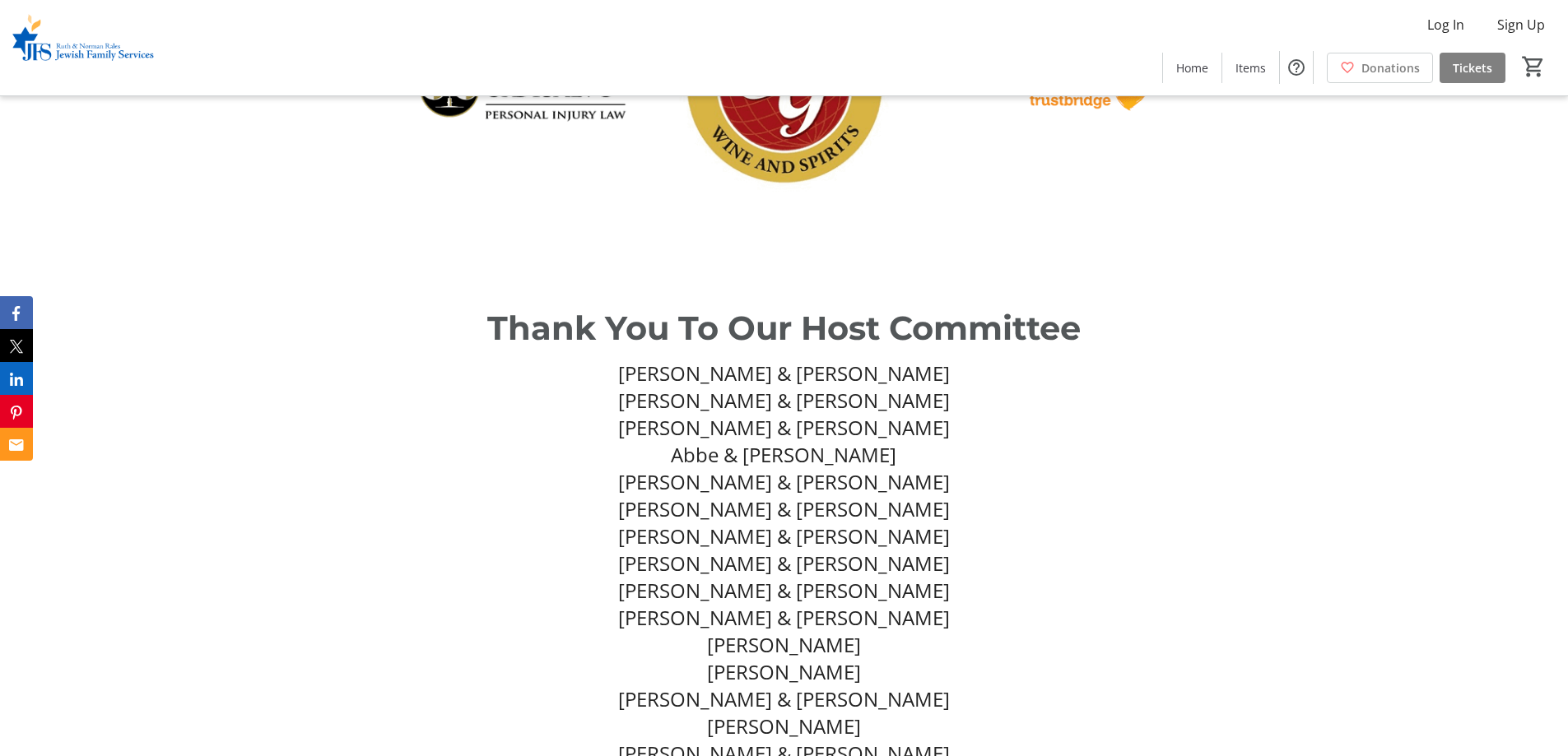
drag, startPoint x: 956, startPoint y: 418, endPoint x: 702, endPoint y: 423, distance: 254.0
click at [949, 495] on p "[PERSON_NAME] & [PERSON_NAME]" at bounding box center [783, 509] width 1025 height 28
click at [612, 495] on p "[PERSON_NAME] & [PERSON_NAME]" at bounding box center [783, 509] width 1025 height 28
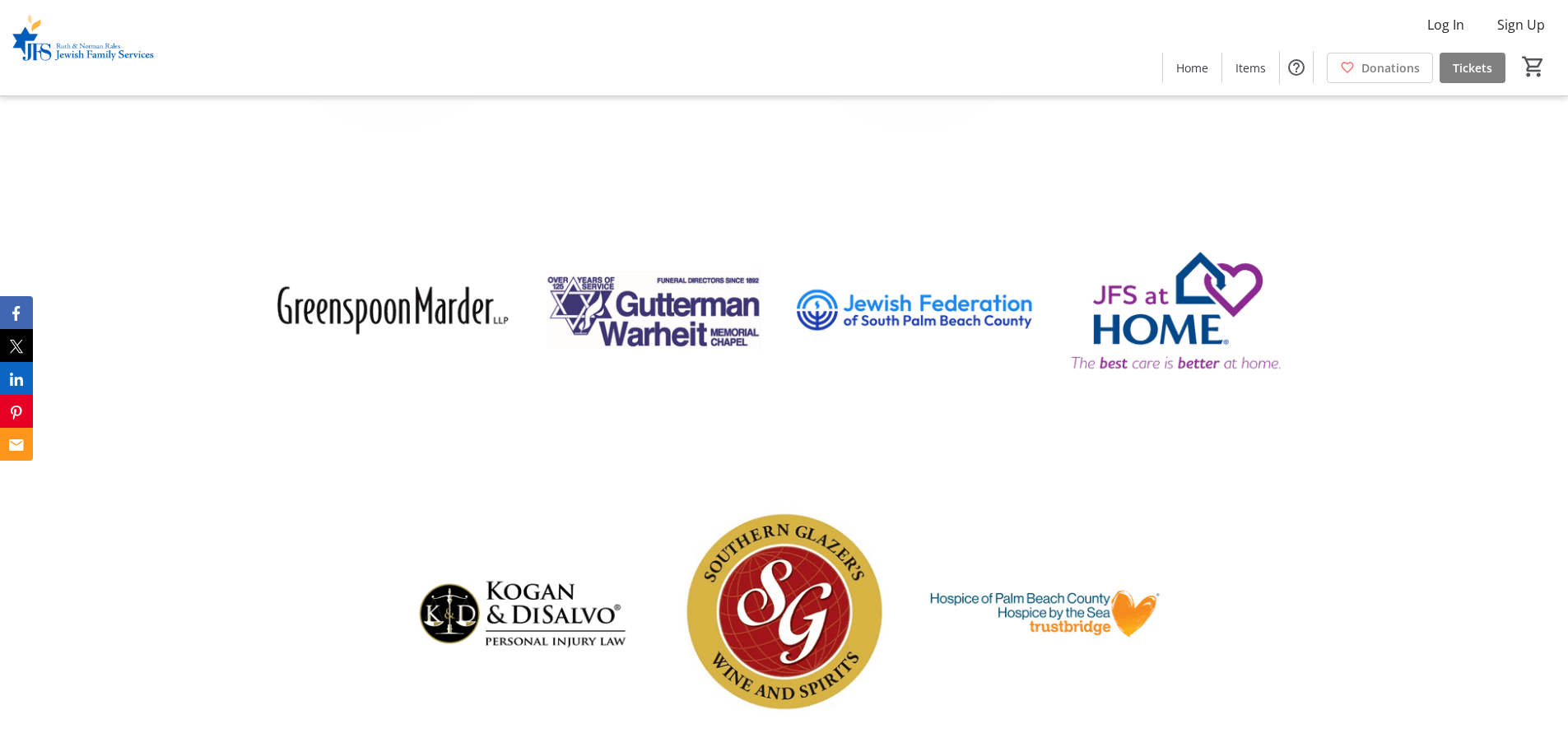
scroll to position [5679, 0]
